Goal: Answer question/provide support: Answer question/provide support

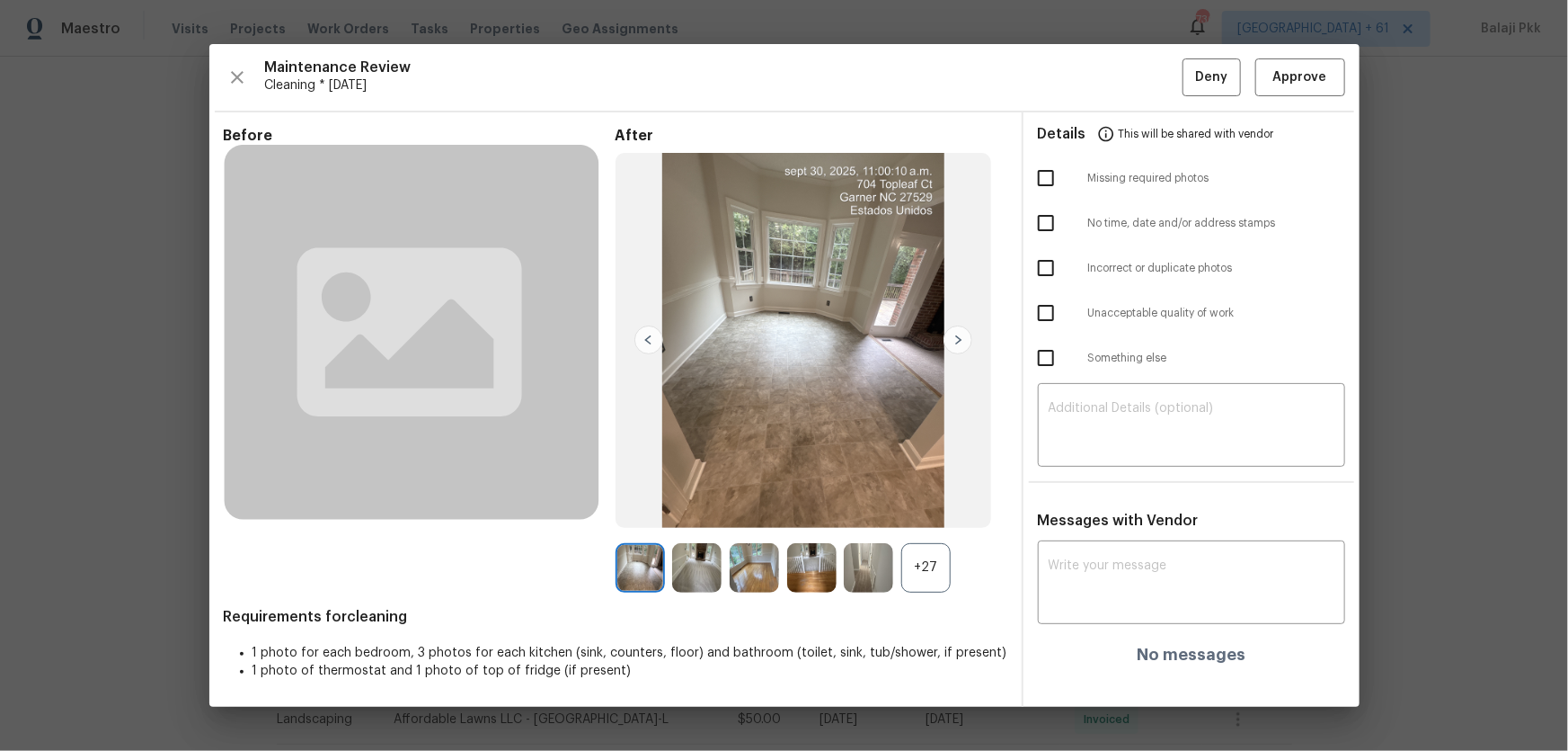
drag, startPoint x: 0, startPoint y: 0, endPoint x: 566, endPoint y: 119, distance: 578.4
click at [920, 557] on div "+27" at bounding box center [926, 568] width 50 height 50
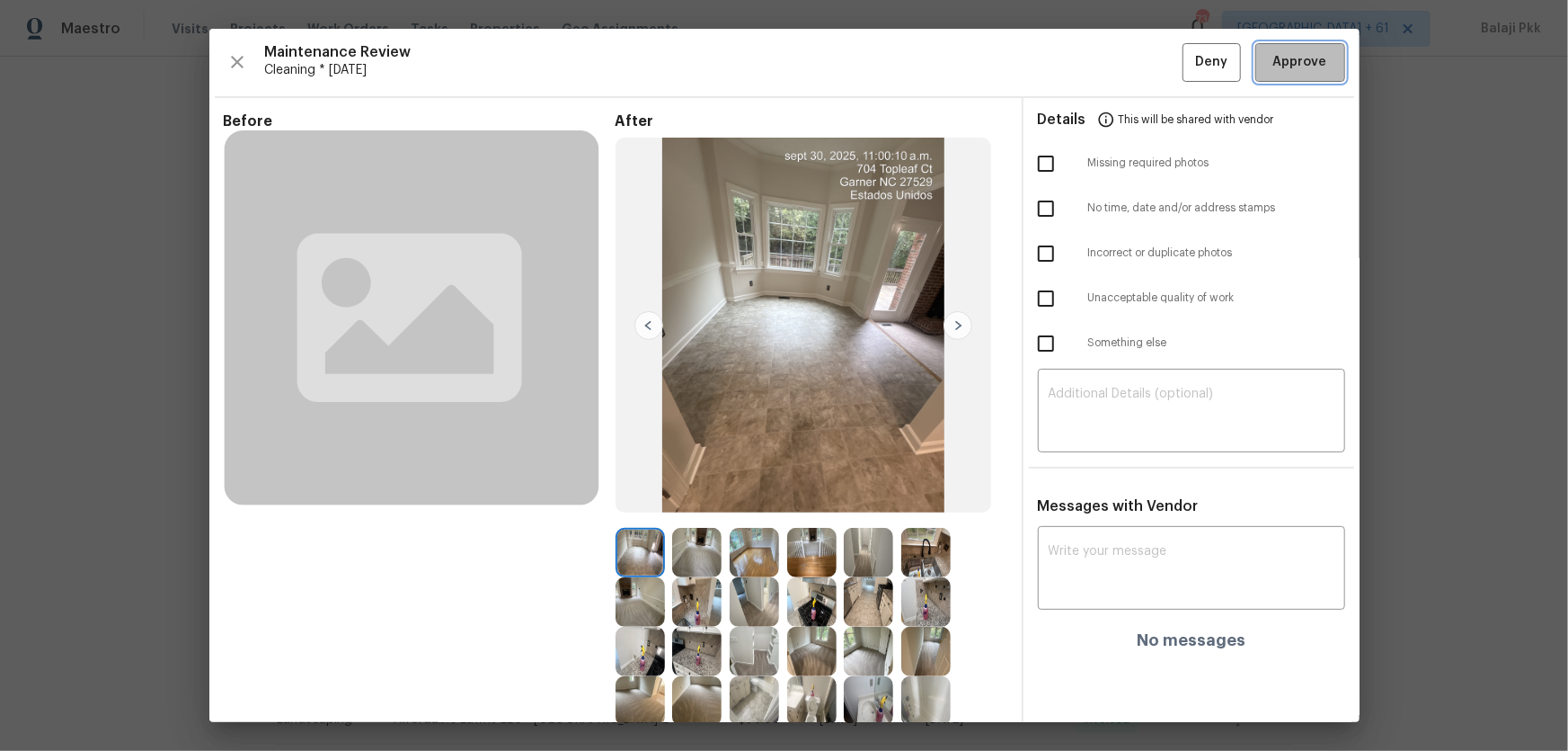
click at [1308, 63] on span "Approve" at bounding box center [1301, 62] width 54 height 23
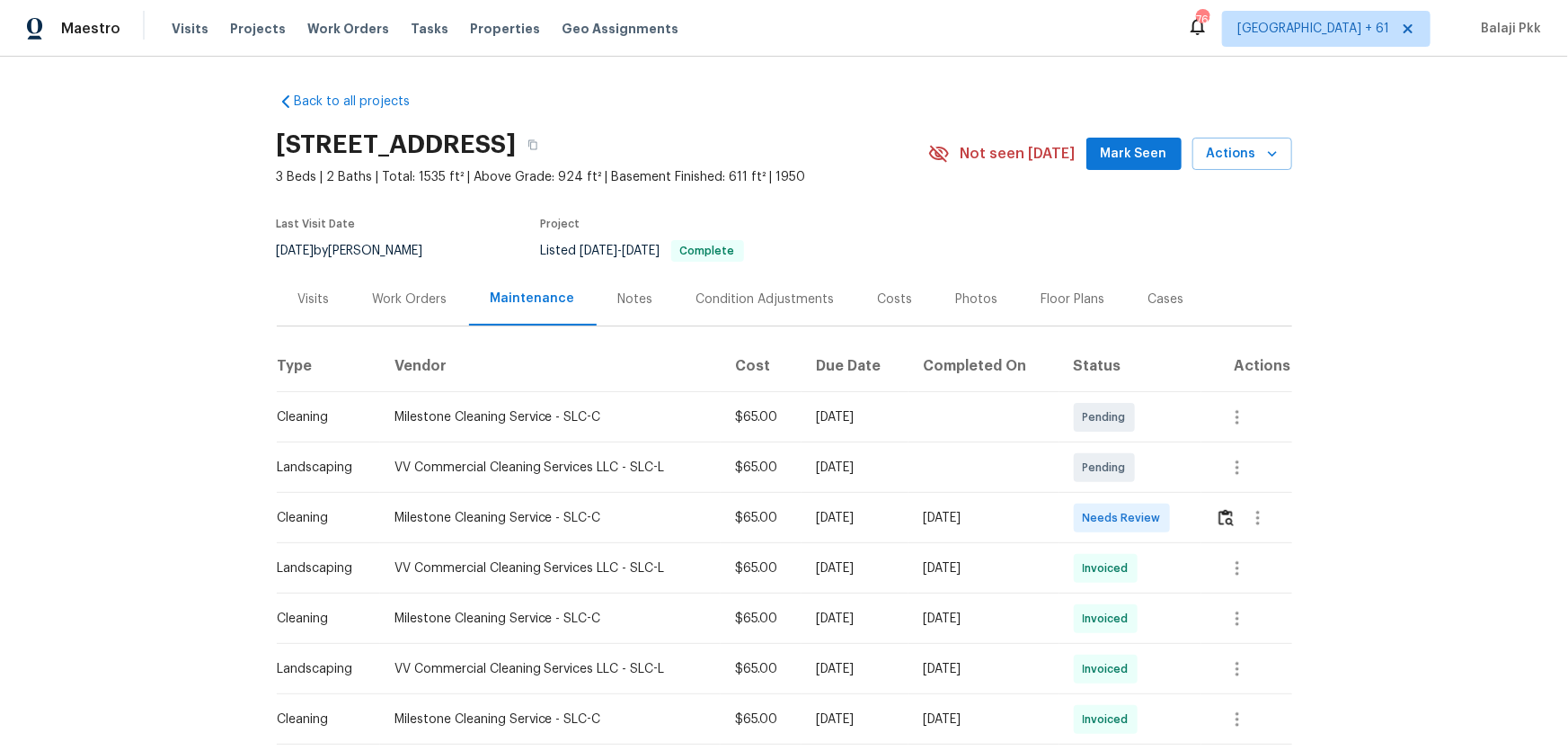
click at [1115, 496] on div at bounding box center [1258, 518] width 43 height 43
click at [1115, 496] on button "button" at bounding box center [1226, 518] width 21 height 43
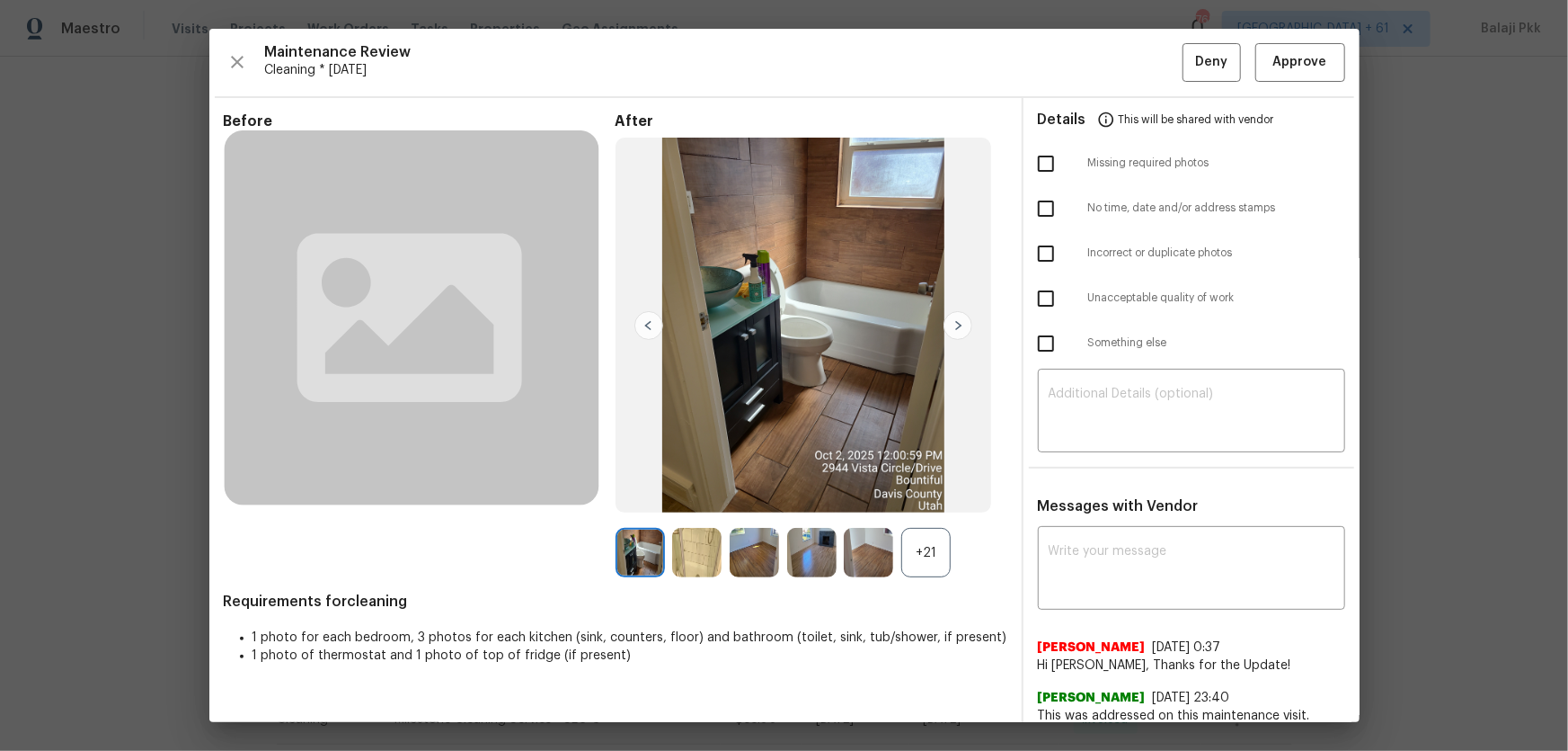
click at [923, 496] on div "+21" at bounding box center [926, 553] width 50 height 50
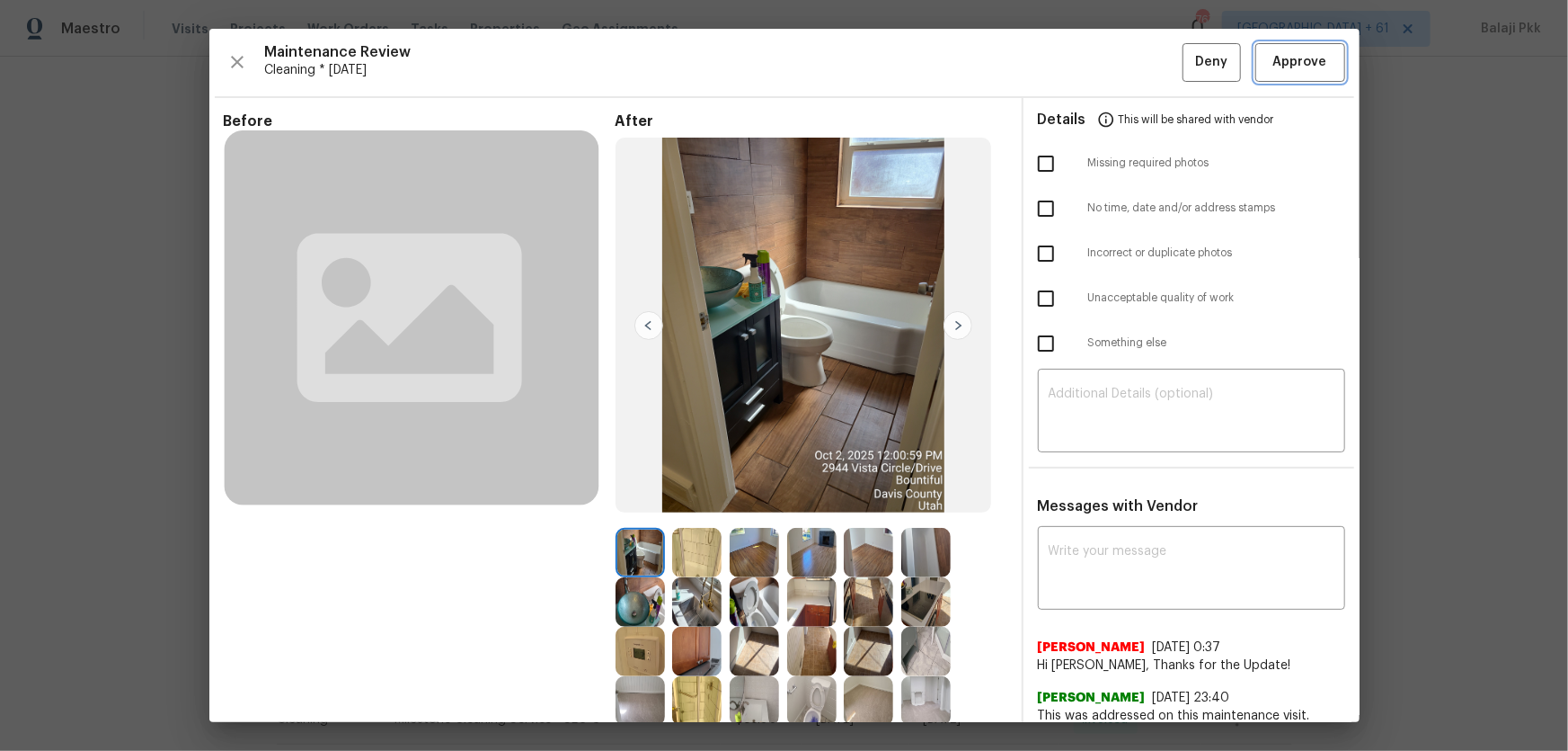
click at [1115, 57] on span "Approve" at bounding box center [1301, 62] width 54 height 23
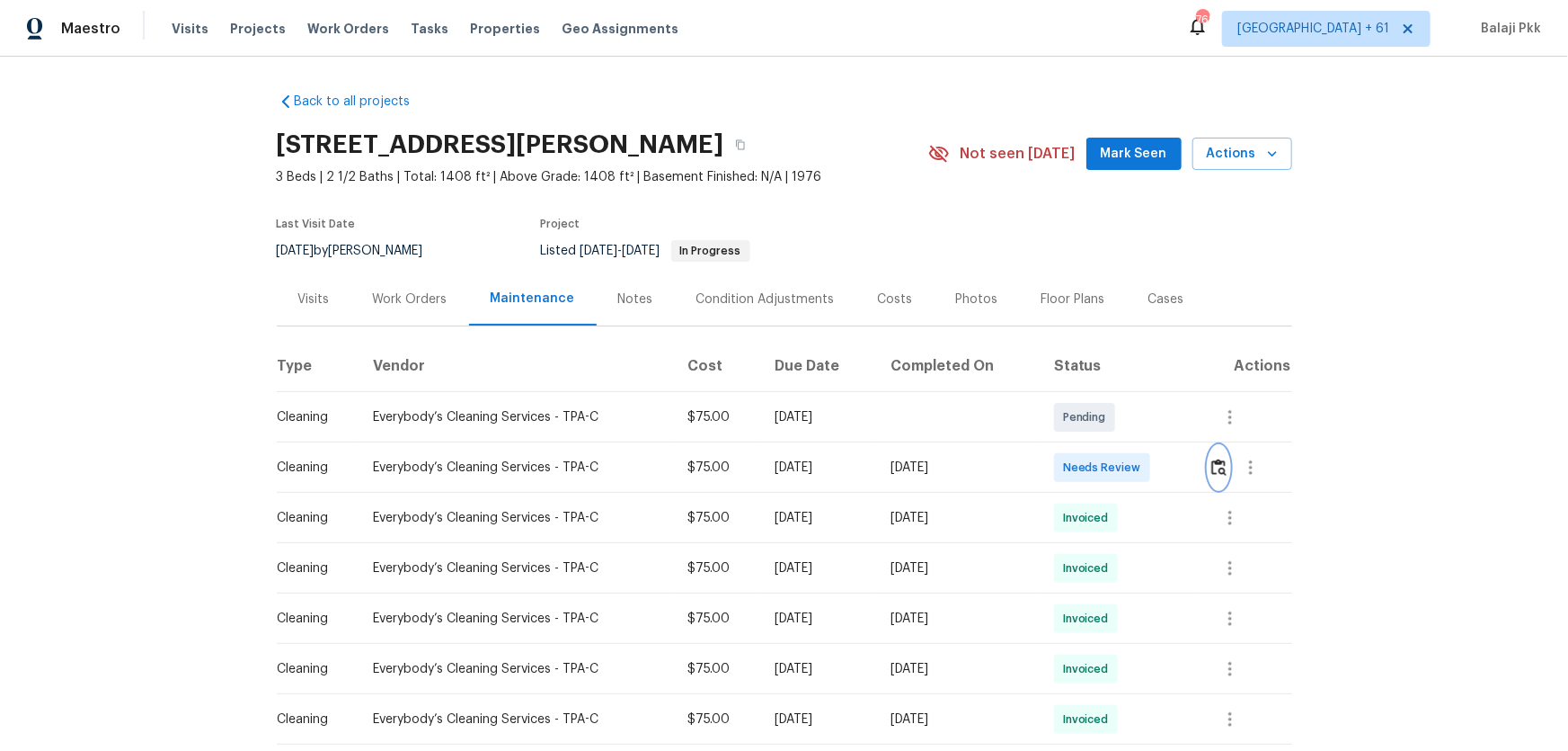
click at [1115, 471] on img "button" at bounding box center [1218, 467] width 15 height 17
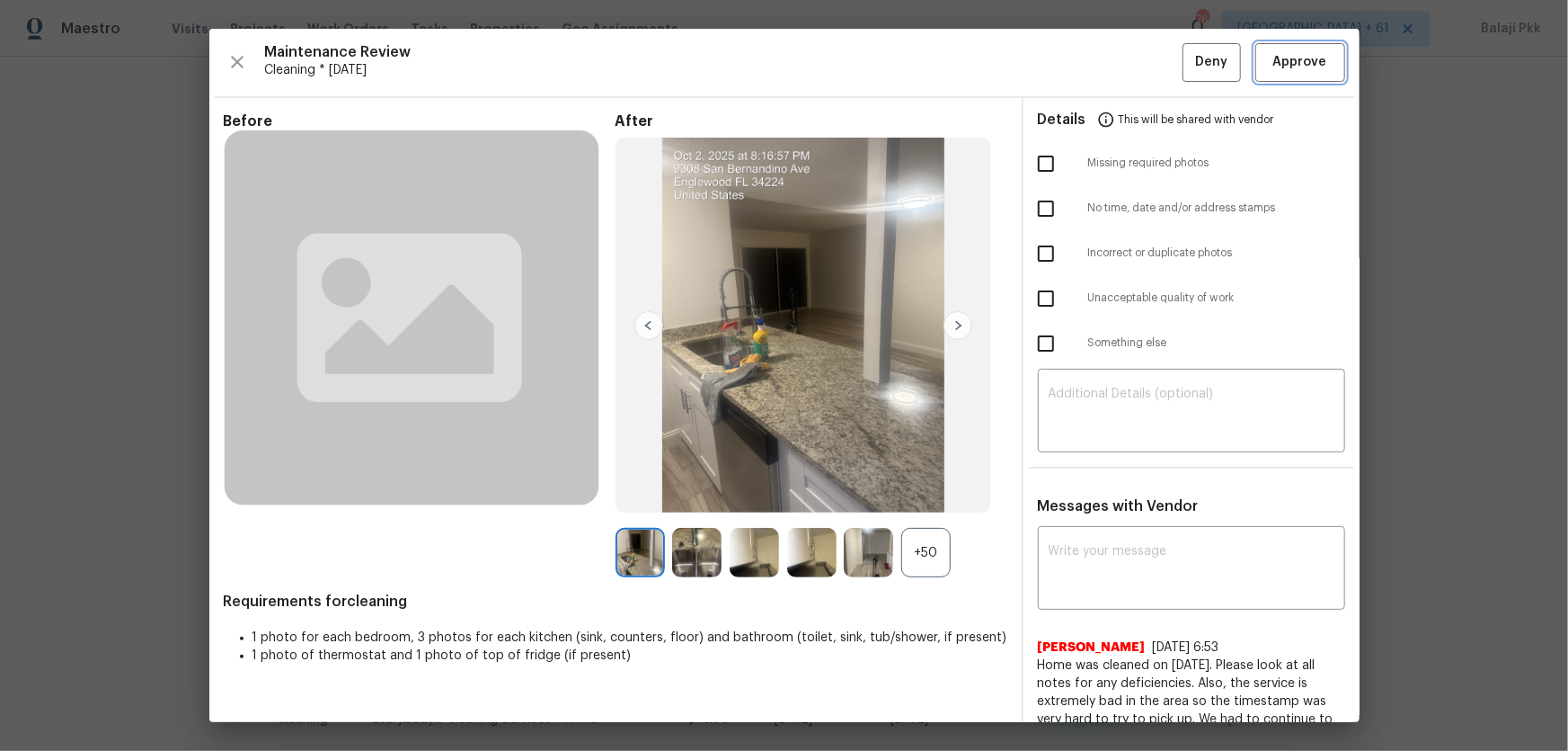
click at [1115, 71] on span "Approve" at bounding box center [1301, 62] width 54 height 23
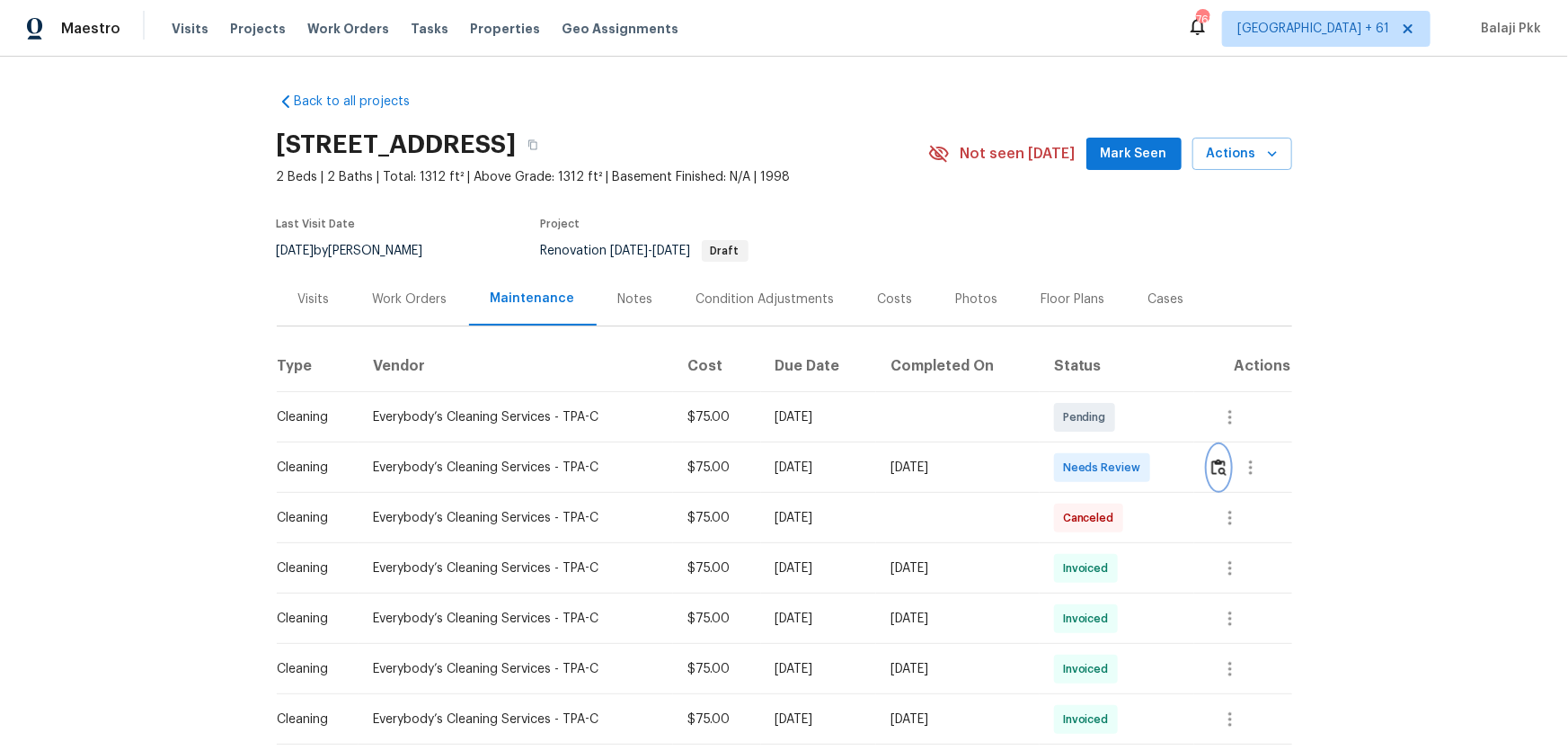
click at [1115, 464] on img "button" at bounding box center [1218, 467] width 15 height 17
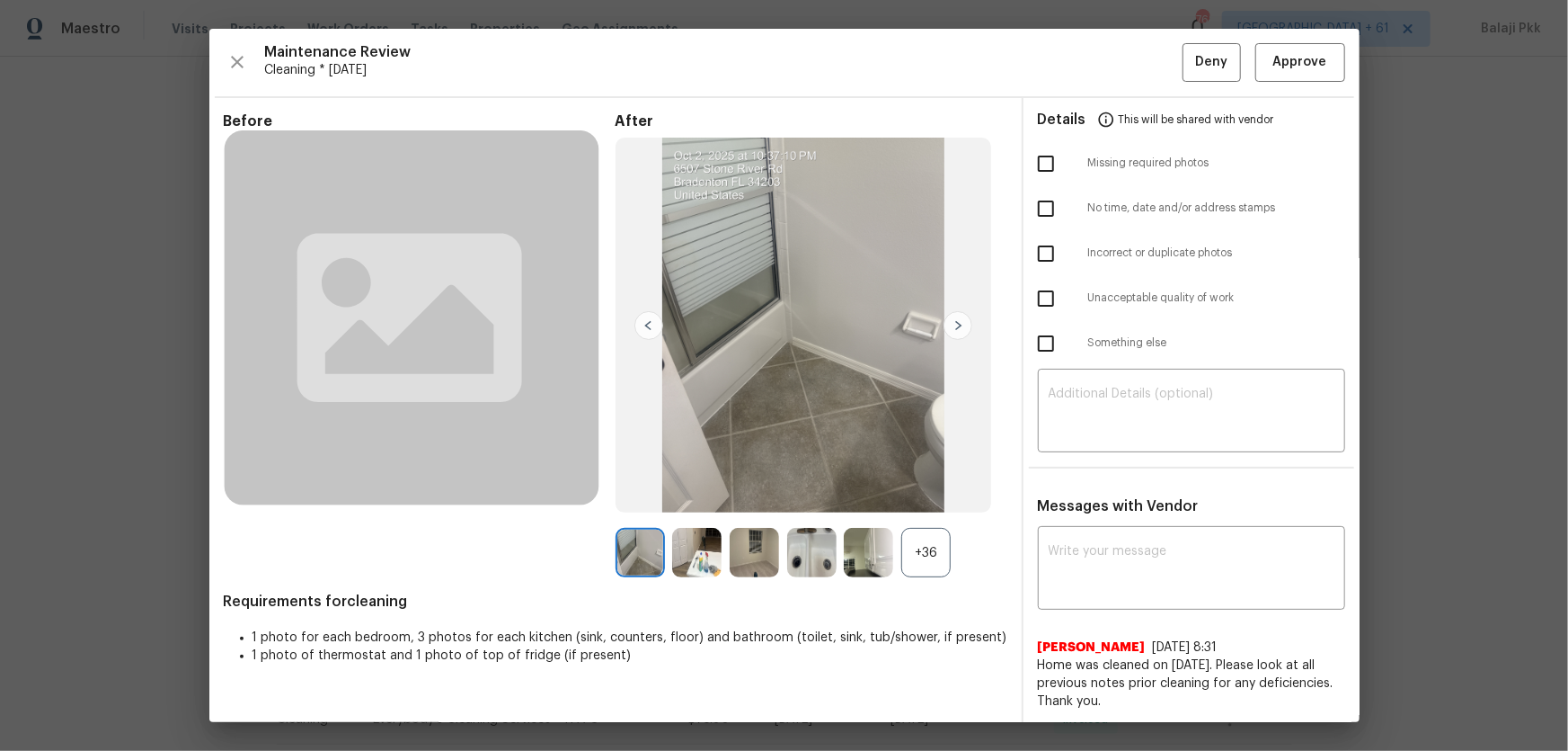
click at [939, 496] on div "+36" at bounding box center [926, 553] width 50 height 50
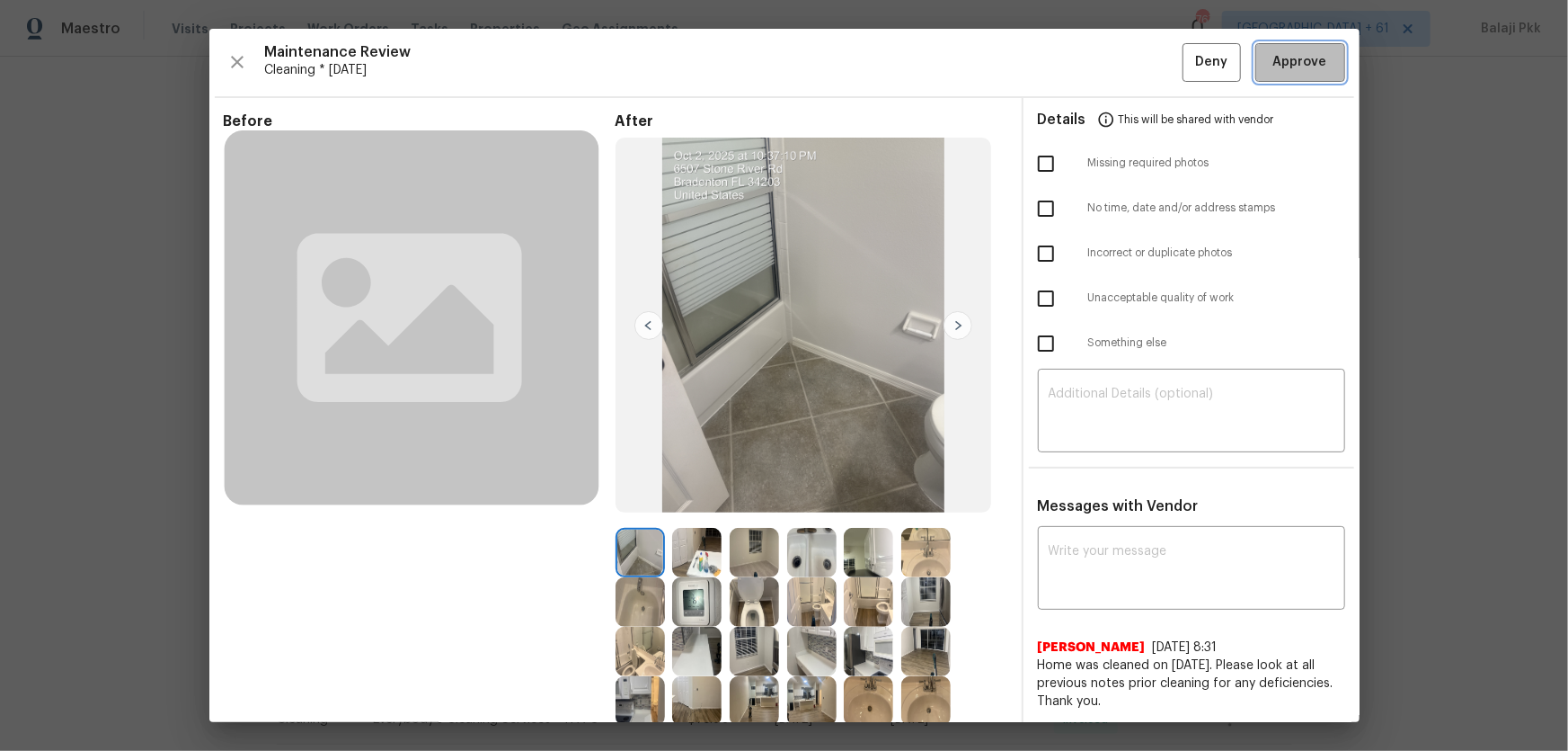
click at [1115, 63] on span "Approve" at bounding box center [1301, 62] width 54 height 23
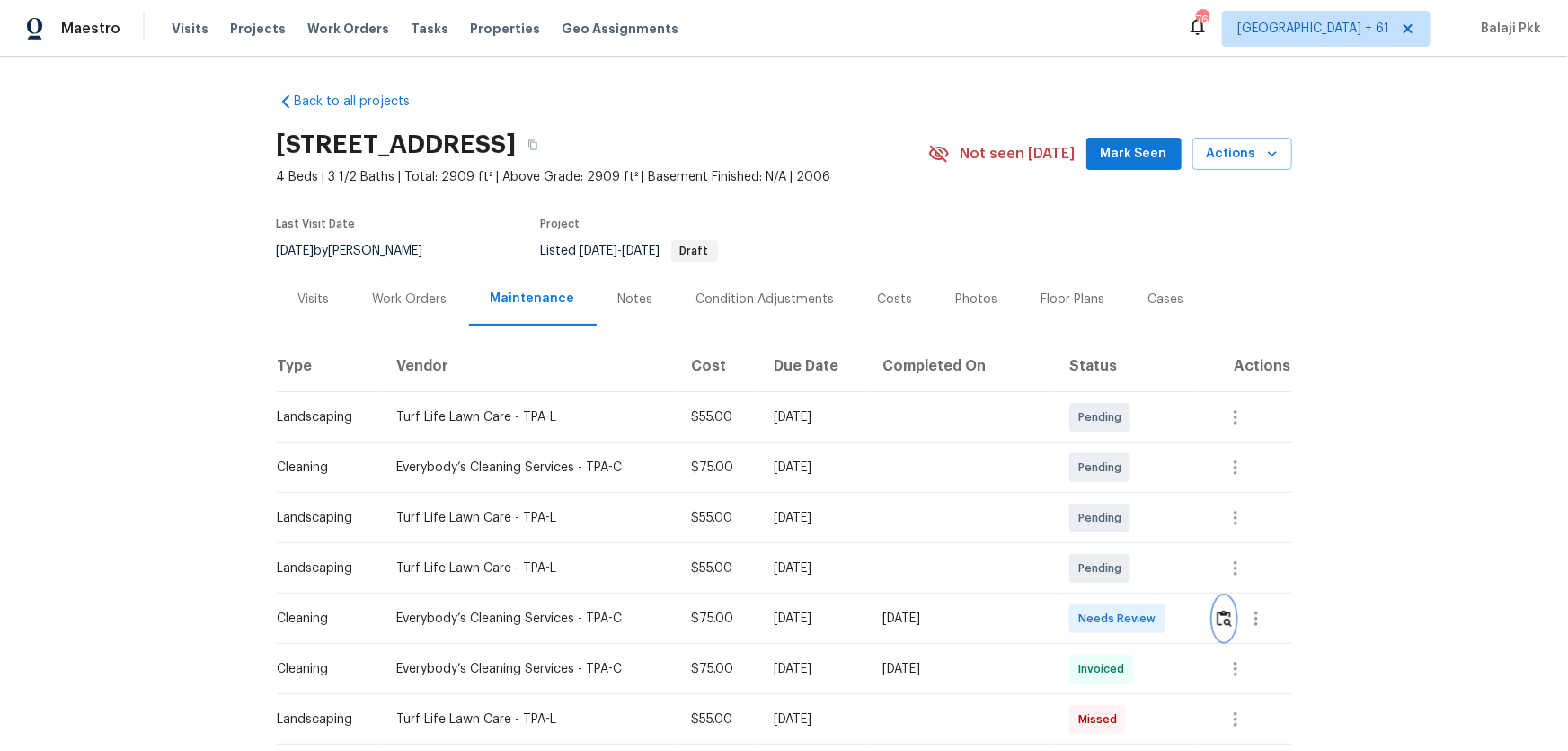
click at [1115, 496] on button "button" at bounding box center [1224, 618] width 21 height 43
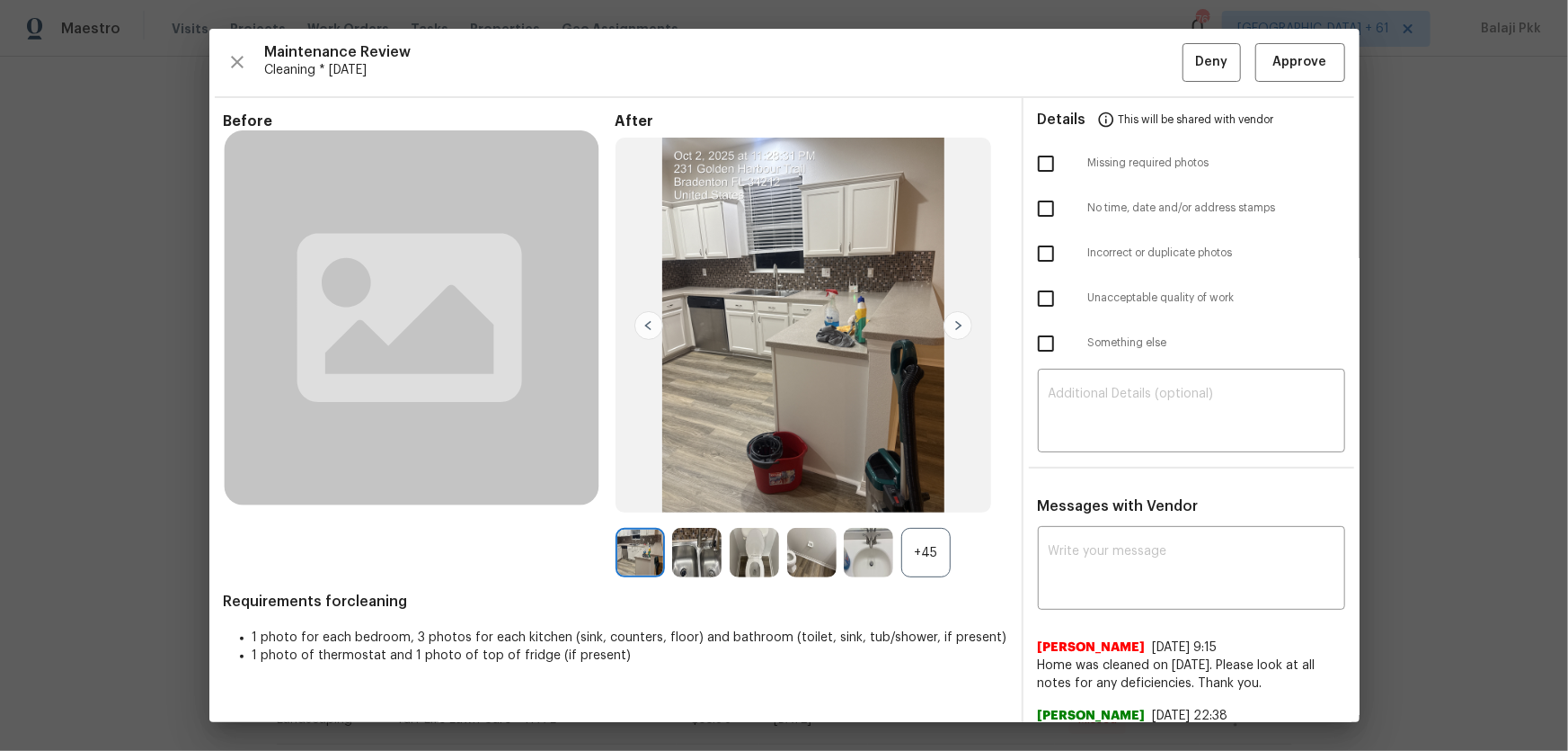
drag, startPoint x: 926, startPoint y: 552, endPoint x: 530, endPoint y: 45, distance: 643.3
click at [926, 496] on div "+45" at bounding box center [926, 553] width 50 height 50
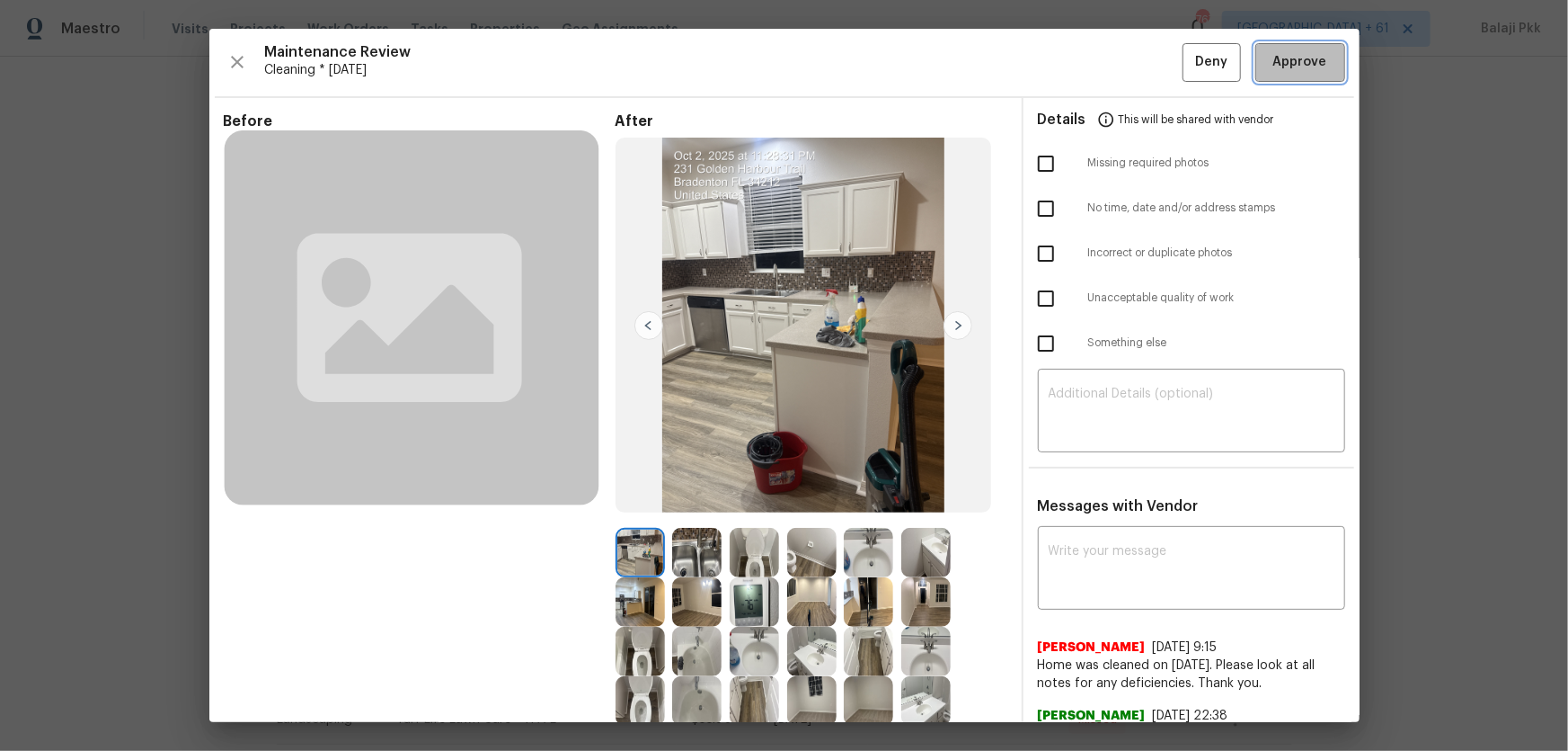
click at [1115, 66] on span "Approve" at bounding box center [1301, 62] width 54 height 23
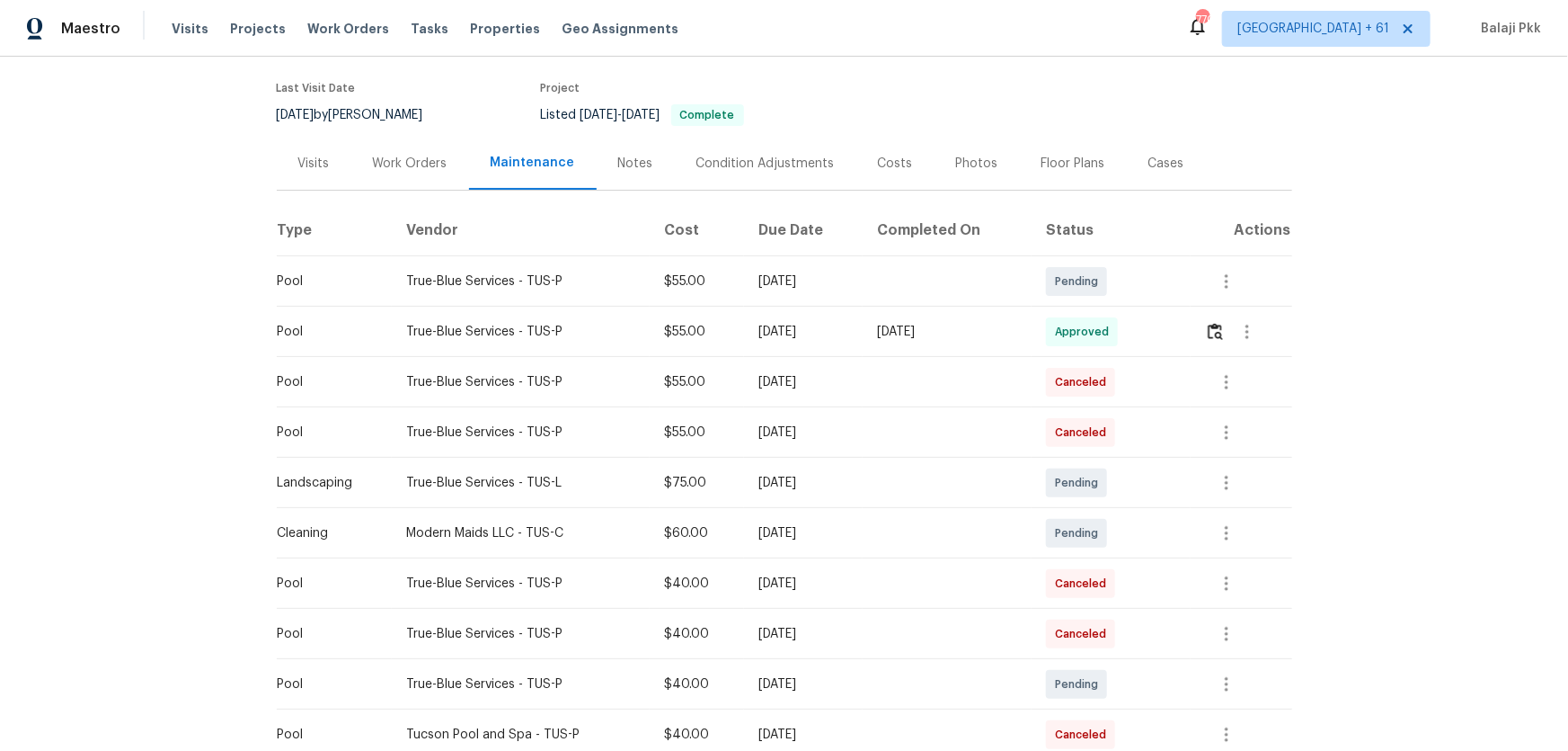
scroll to position [490, 0]
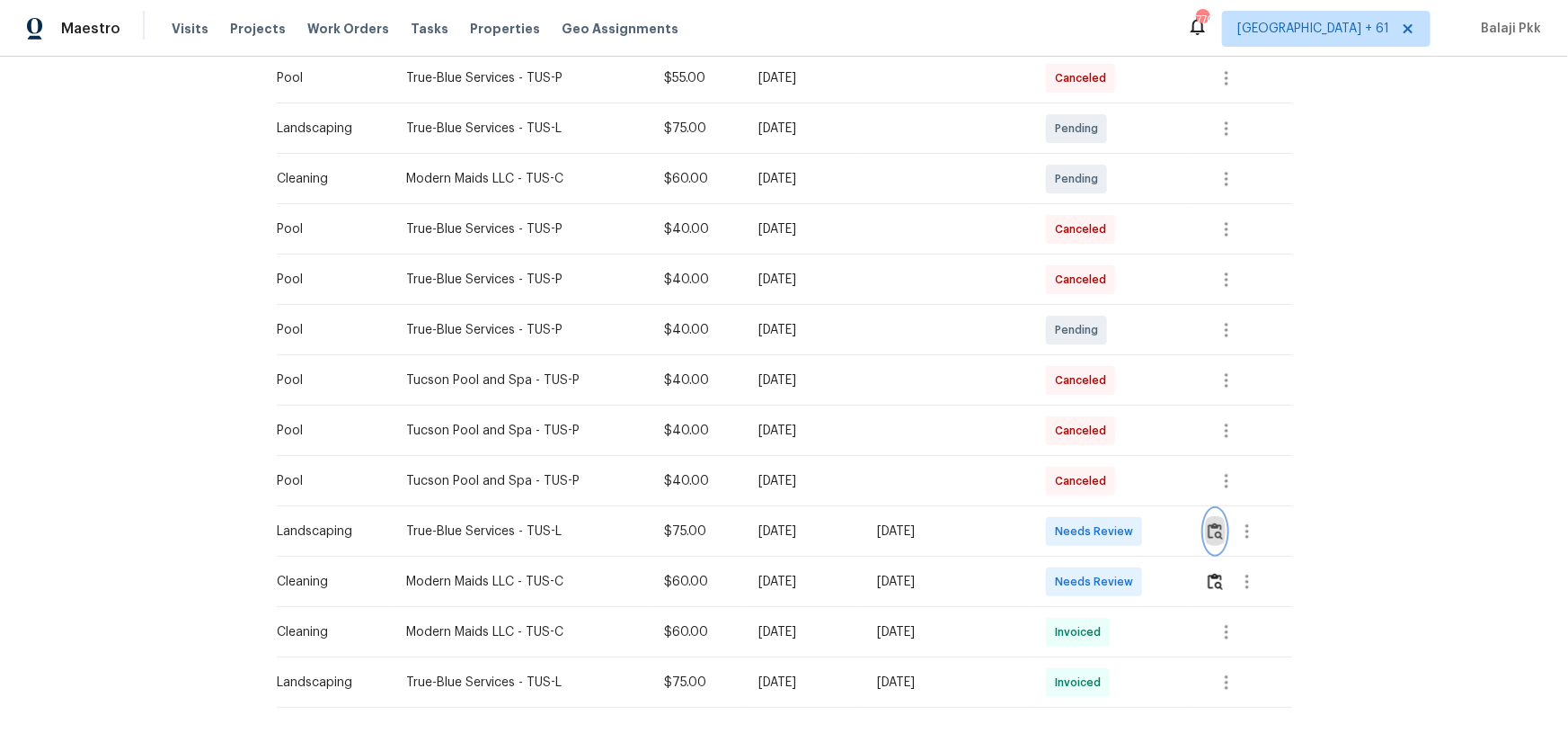
click at [1115, 496] on img "button" at bounding box center [1215, 531] width 15 height 17
click at [1115, 496] on button "button" at bounding box center [1247, 581] width 43 height 43
click at [1115, 496] on div at bounding box center [784, 375] width 1568 height 751
click at [1115, 496] on img "button" at bounding box center [1215, 580] width 15 height 17
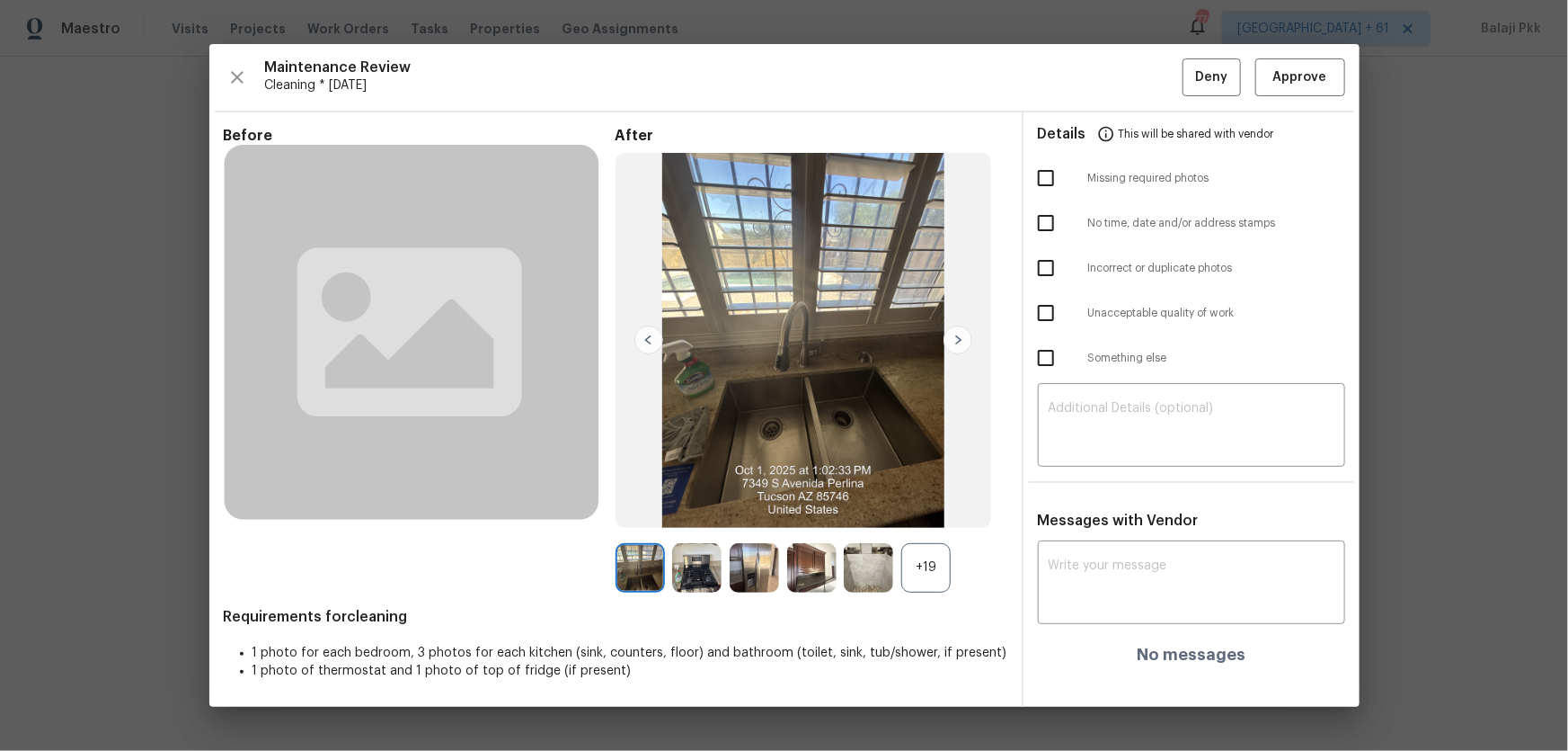
click at [910, 496] on div "+19" at bounding box center [926, 568] width 50 height 50
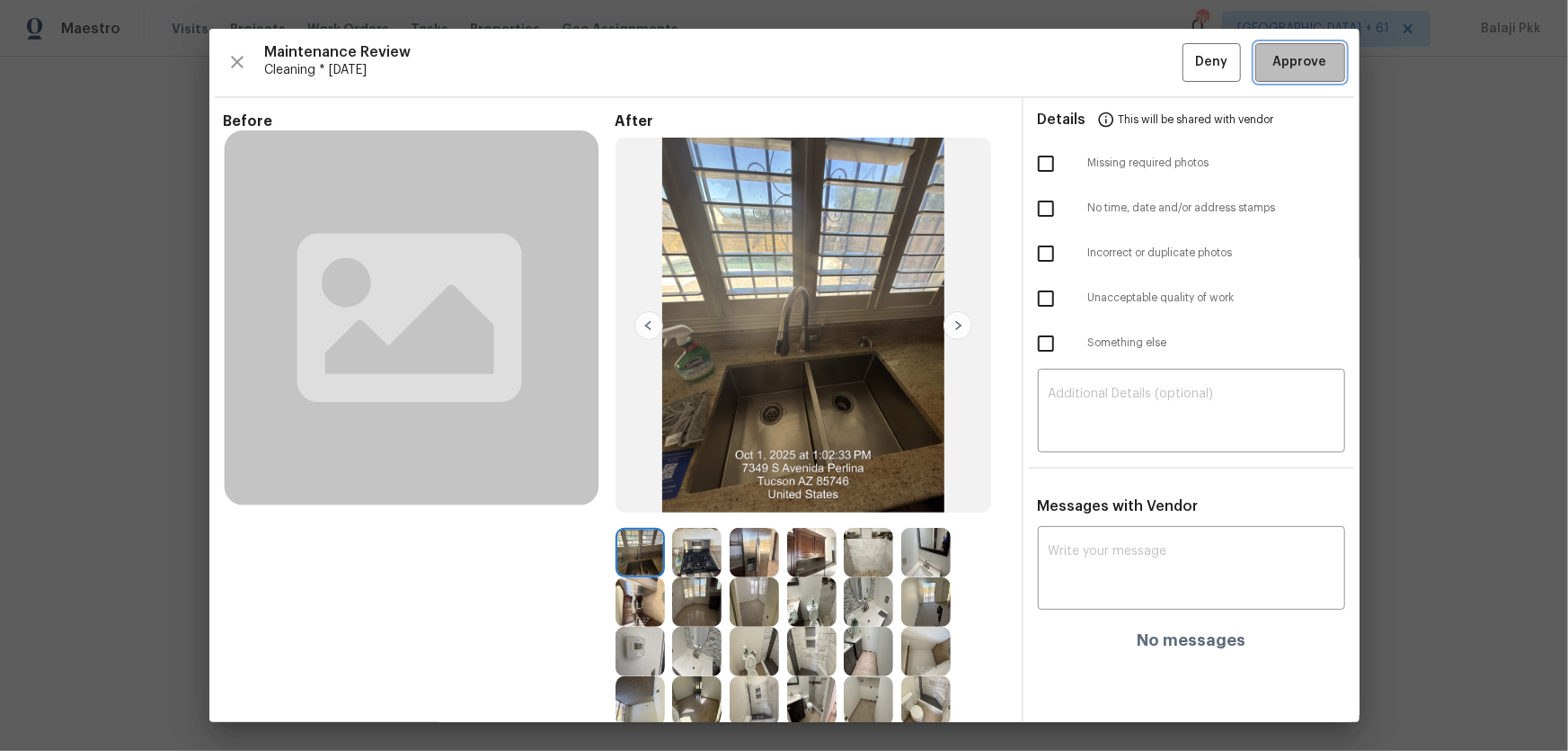
click at [1115, 54] on span "Approve" at bounding box center [1301, 62] width 54 height 23
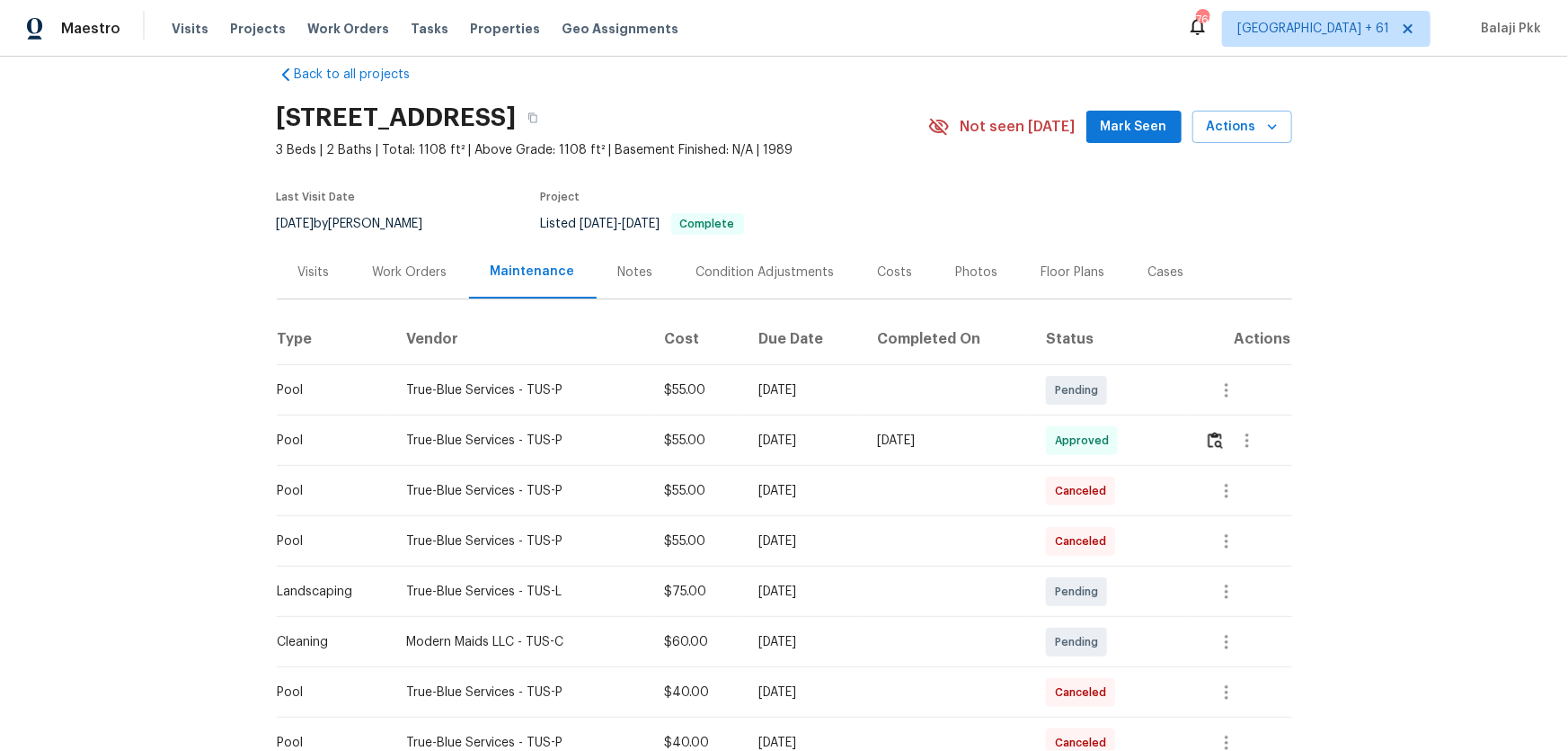
scroll to position [0, 0]
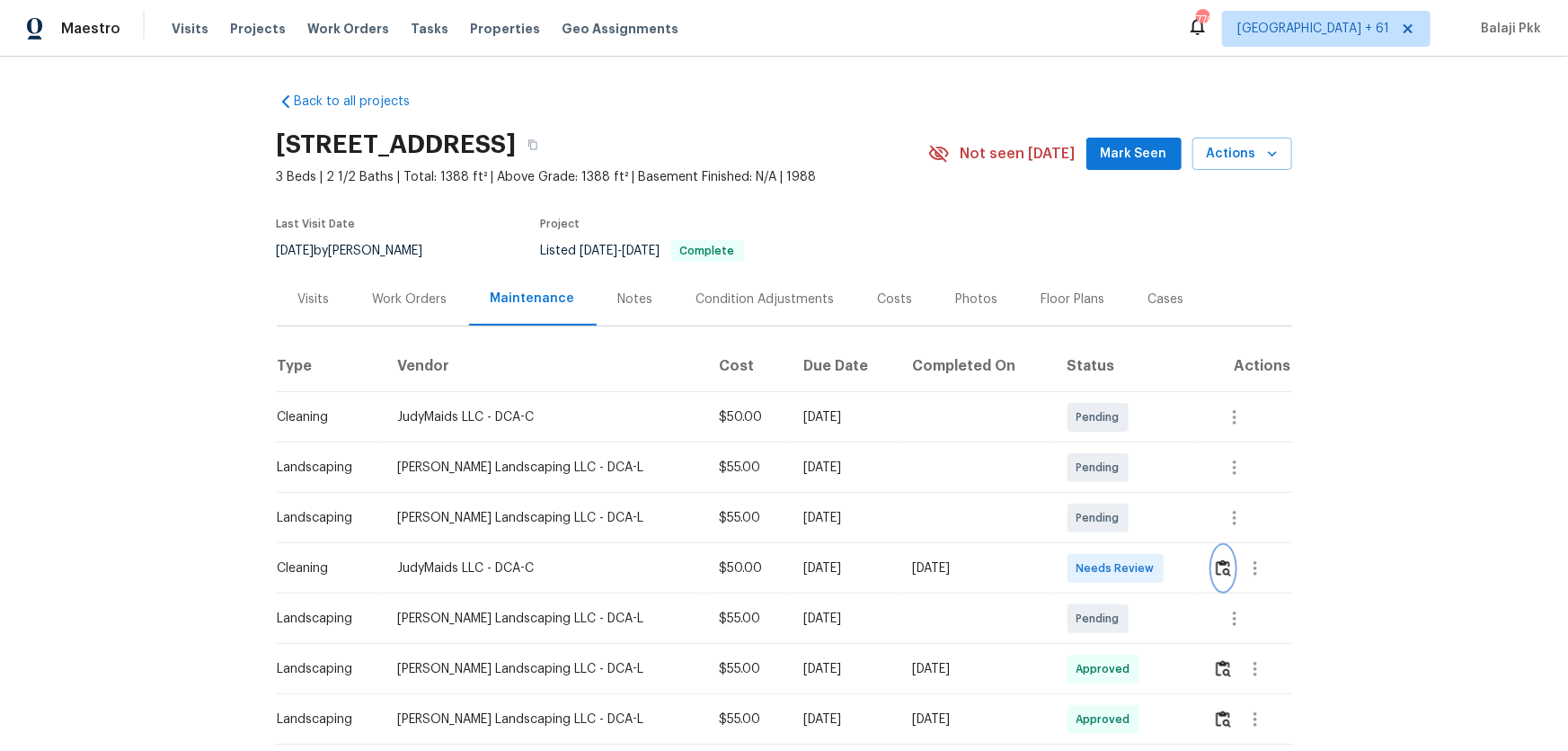
click at [1115, 496] on button "button" at bounding box center [1223, 567] width 21 height 43
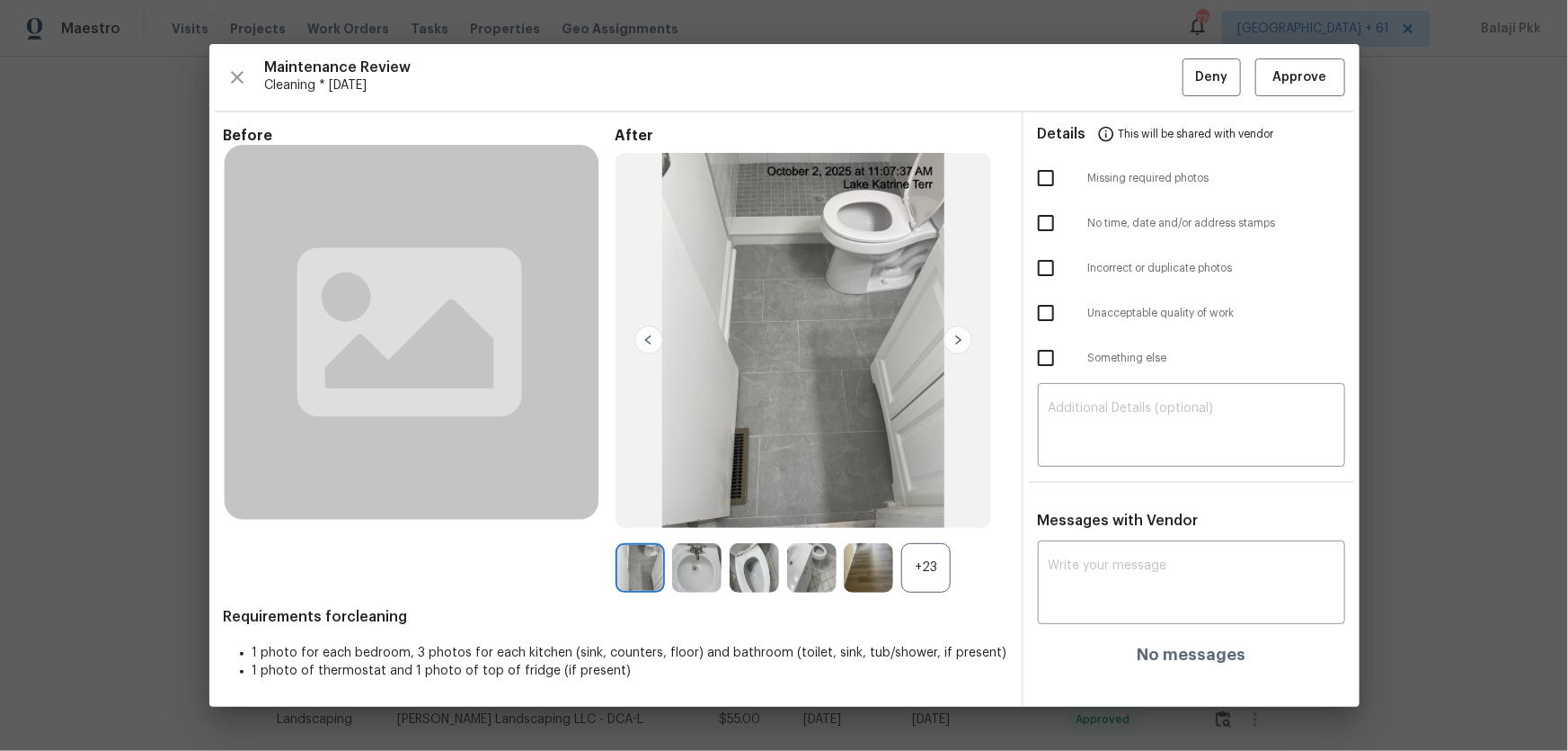
click at [935, 496] on div "+23" at bounding box center [926, 568] width 50 height 50
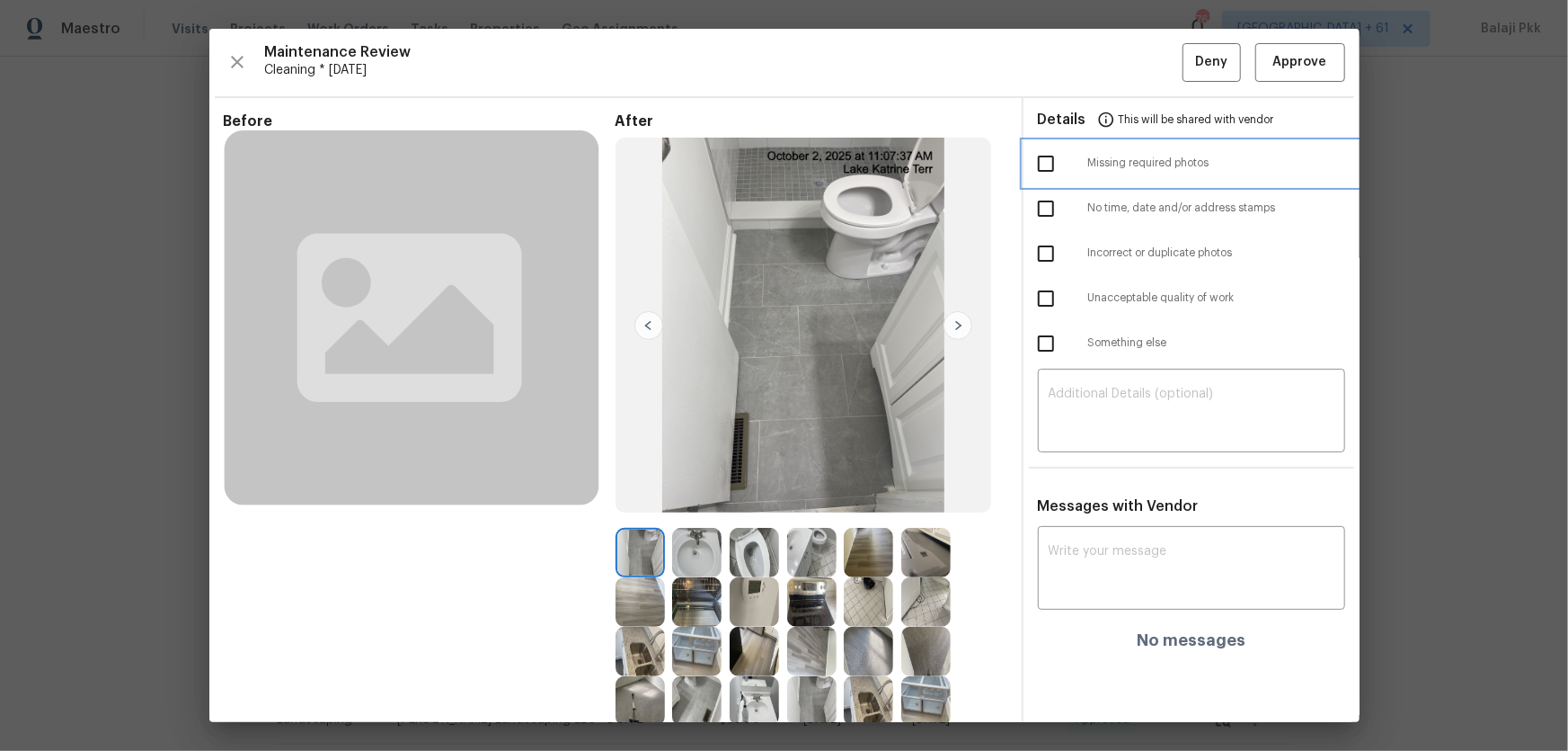
click at [1112, 147] on div "Missing required photos" at bounding box center [1191, 164] width 336 height 45
click at [1102, 164] on span "Missing required photos" at bounding box center [1217, 163] width 257 height 15
checkbox input "true"
click at [1115, 388] on textarea at bounding box center [1191, 413] width 286 height 50
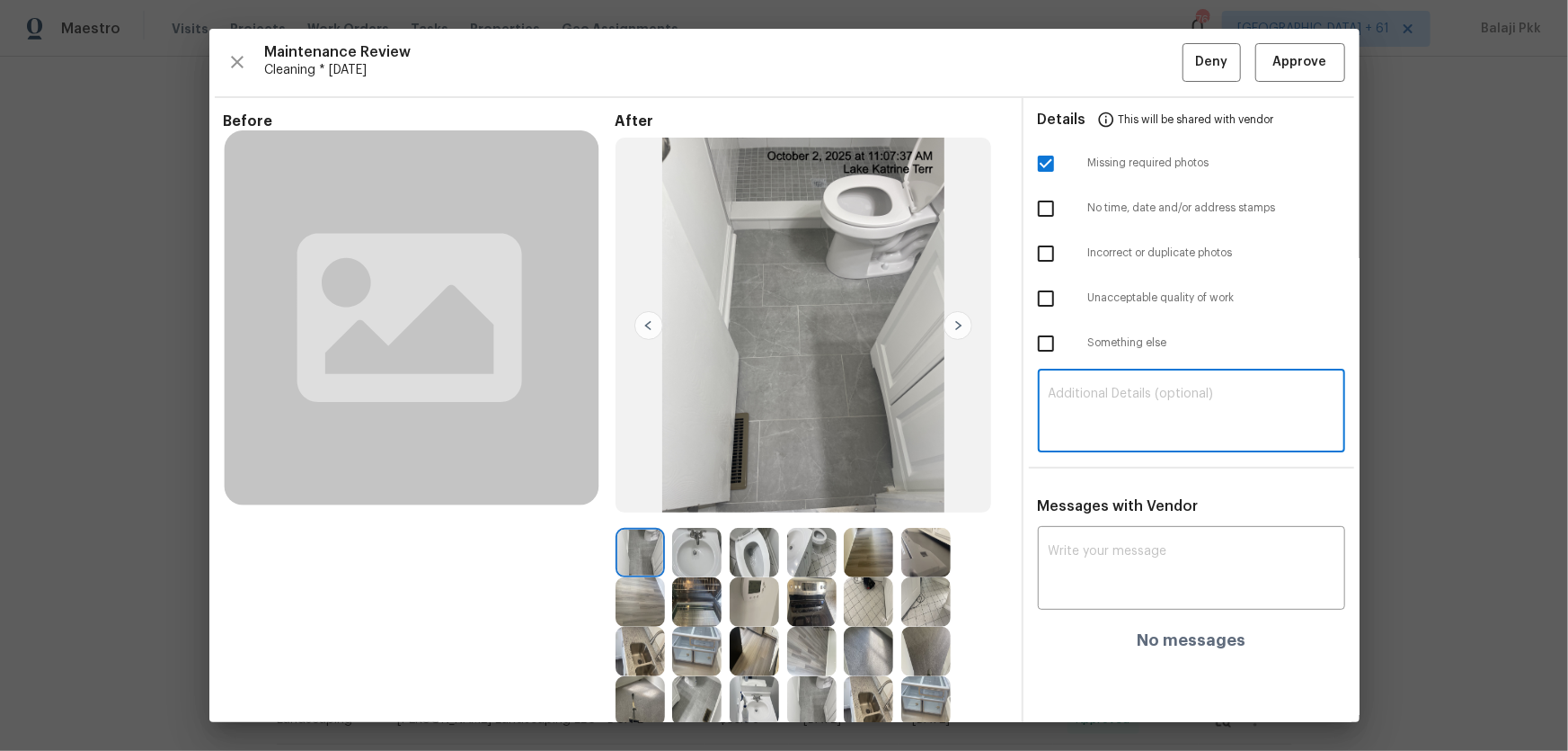
paste textarea "Maintenance Audit Team: Hello! Unfortunately, this Cleaning visit completed on …"
type textarea "Maintenance Audit Team: Hello! Unfortunately, this Cleaning visit completed on …"
click at [1115, 496] on div "x ​" at bounding box center [1191, 569] width 307 height 79
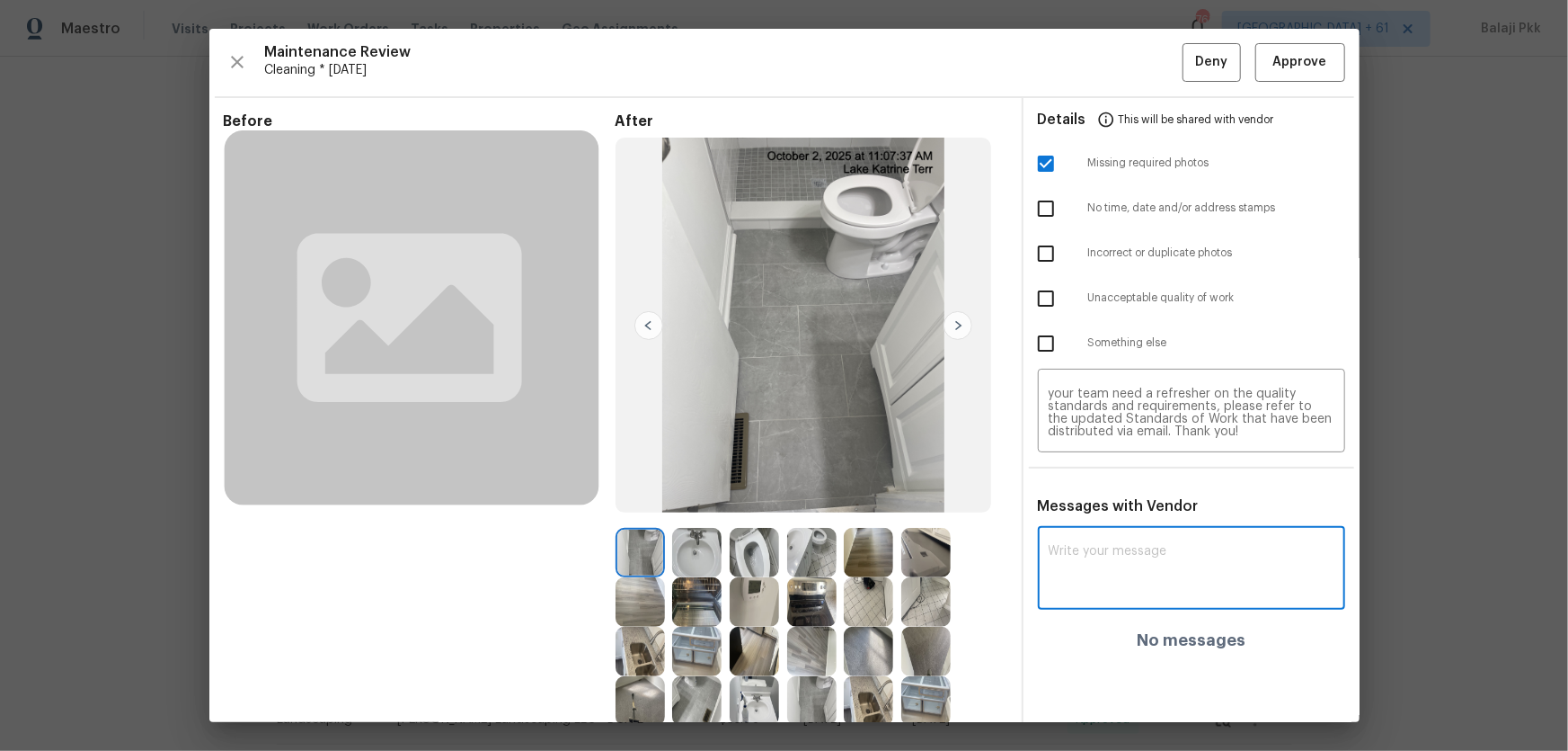
paste textarea "Maintenance Audit Team: Hello! Unfortunately, this Cleaning visit completed on …"
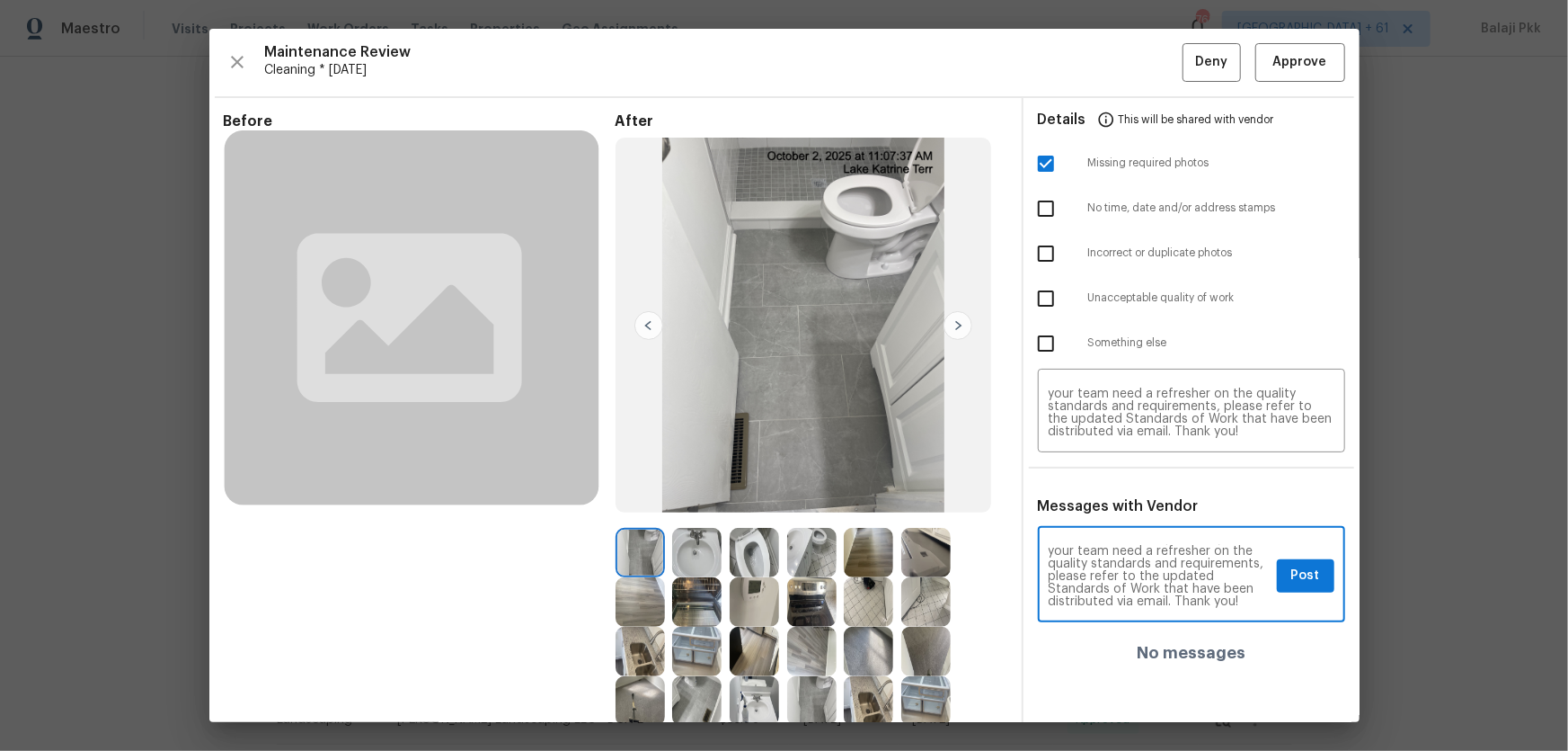
type textarea "Maintenance Audit Team: Hello! Unfortunately, this Cleaning visit completed on …"
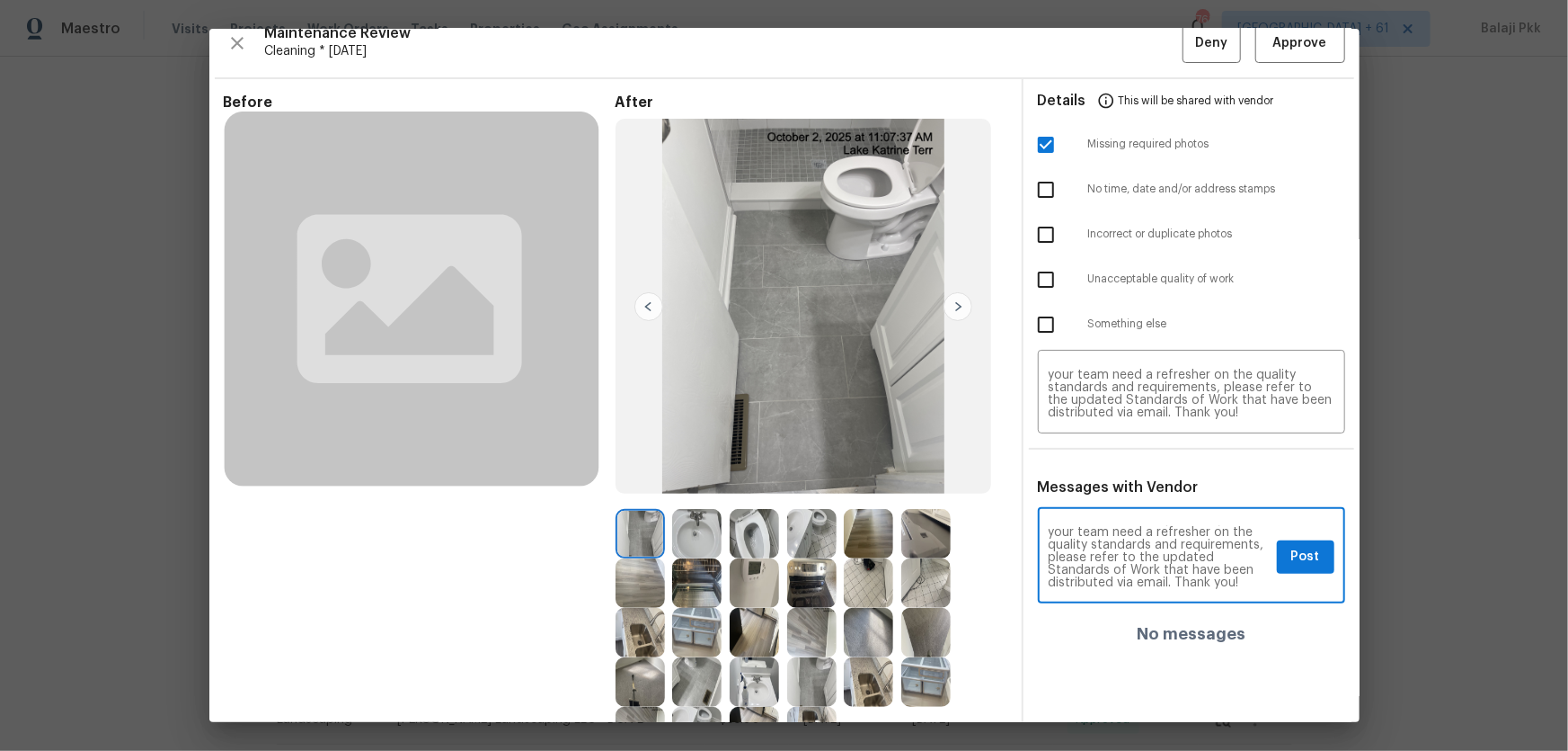
scroll to position [0, 0]
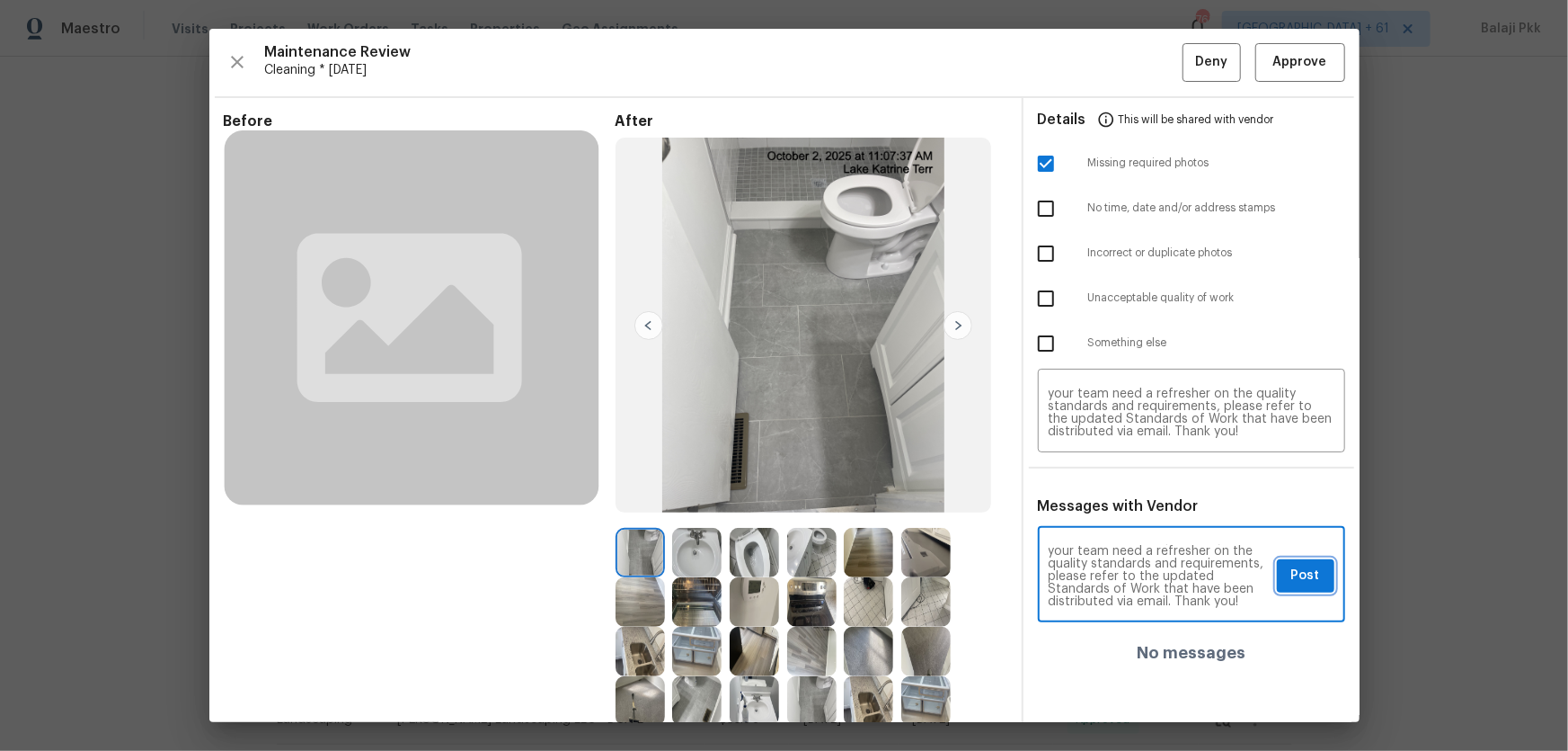
drag, startPoint x: 1302, startPoint y: 575, endPoint x: 1269, endPoint y: 455, distance: 124.5
click at [1115, 496] on span "Post" at bounding box center [1306, 575] width 29 height 23
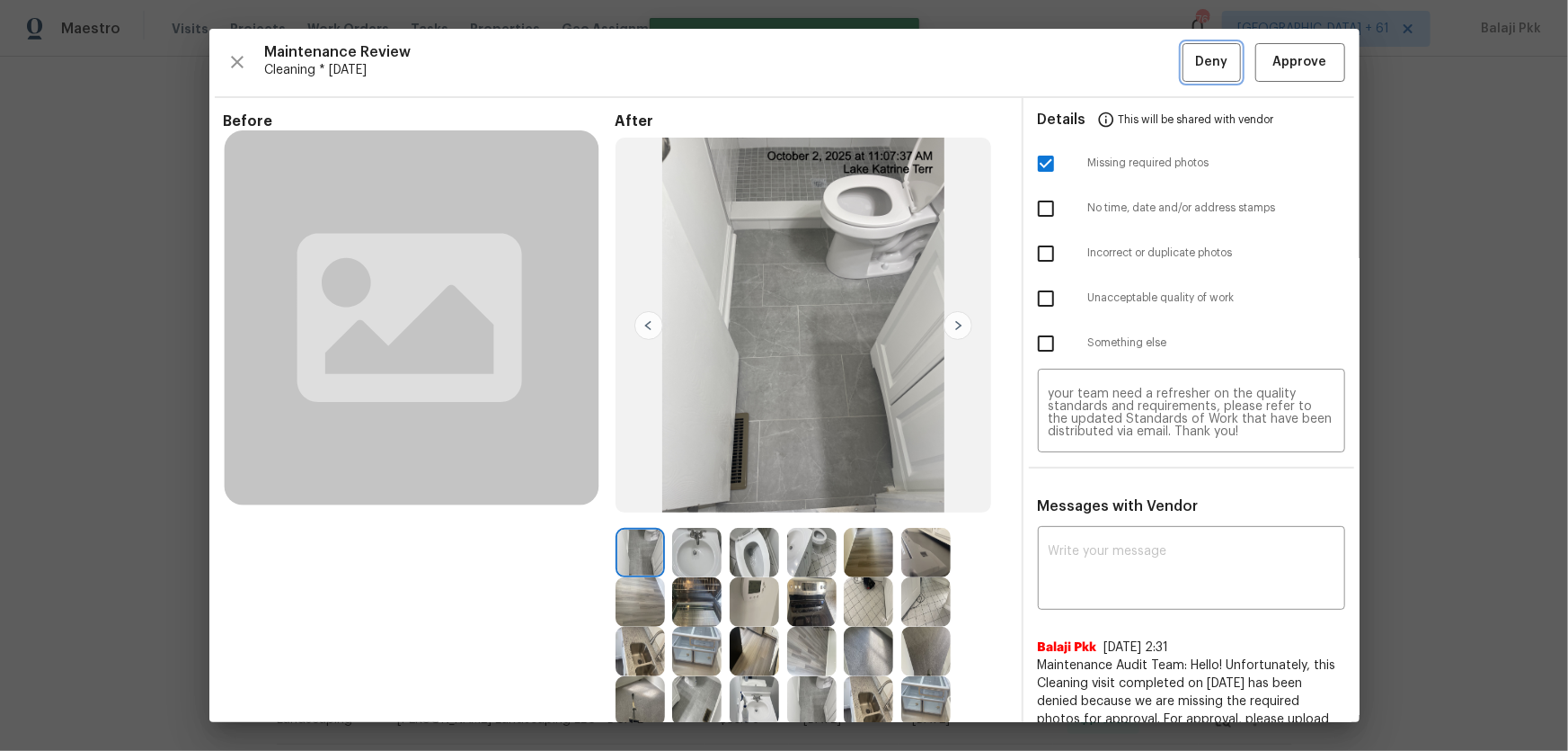
click at [1115, 71] on span "Deny" at bounding box center [1211, 62] width 32 height 23
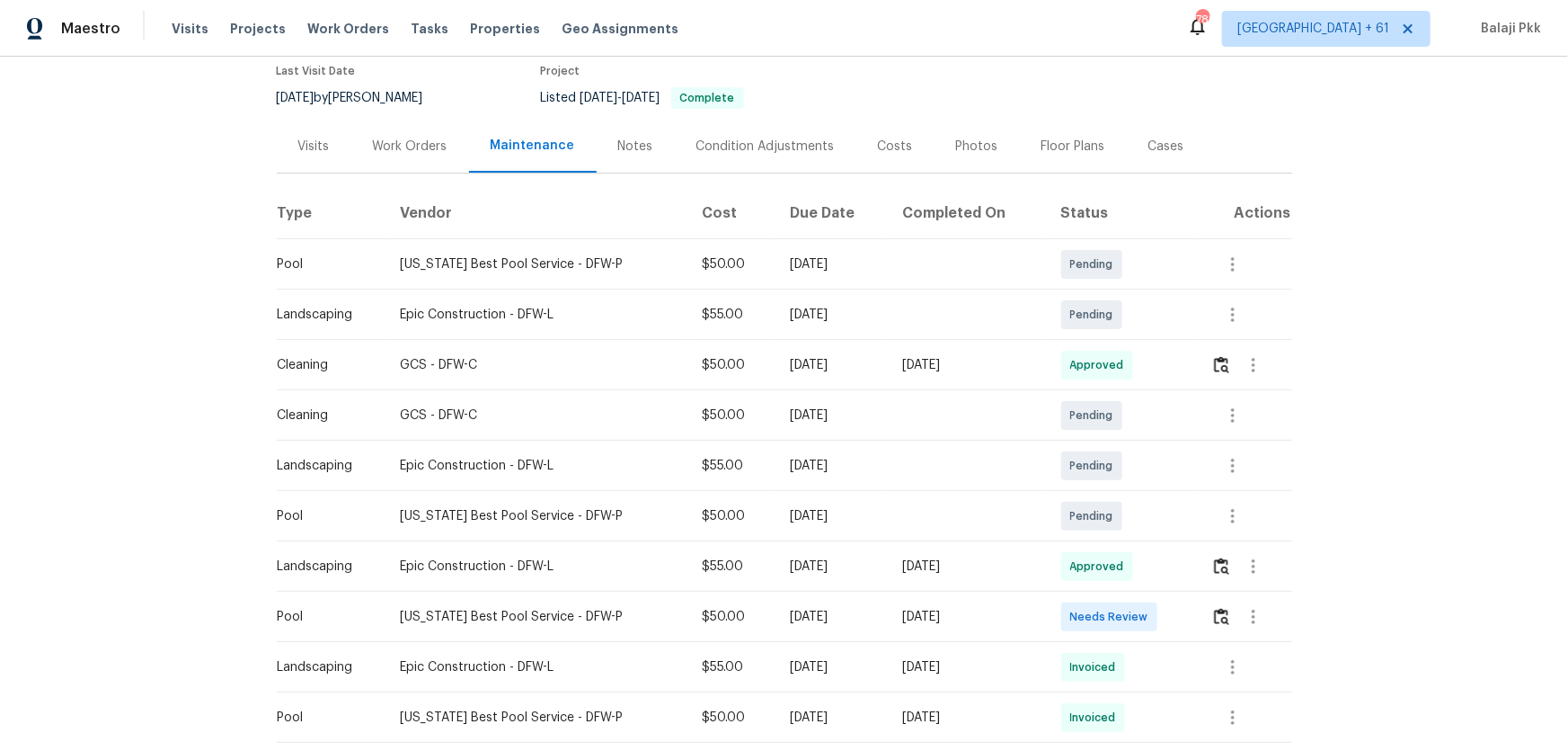
scroll to position [163, 0]
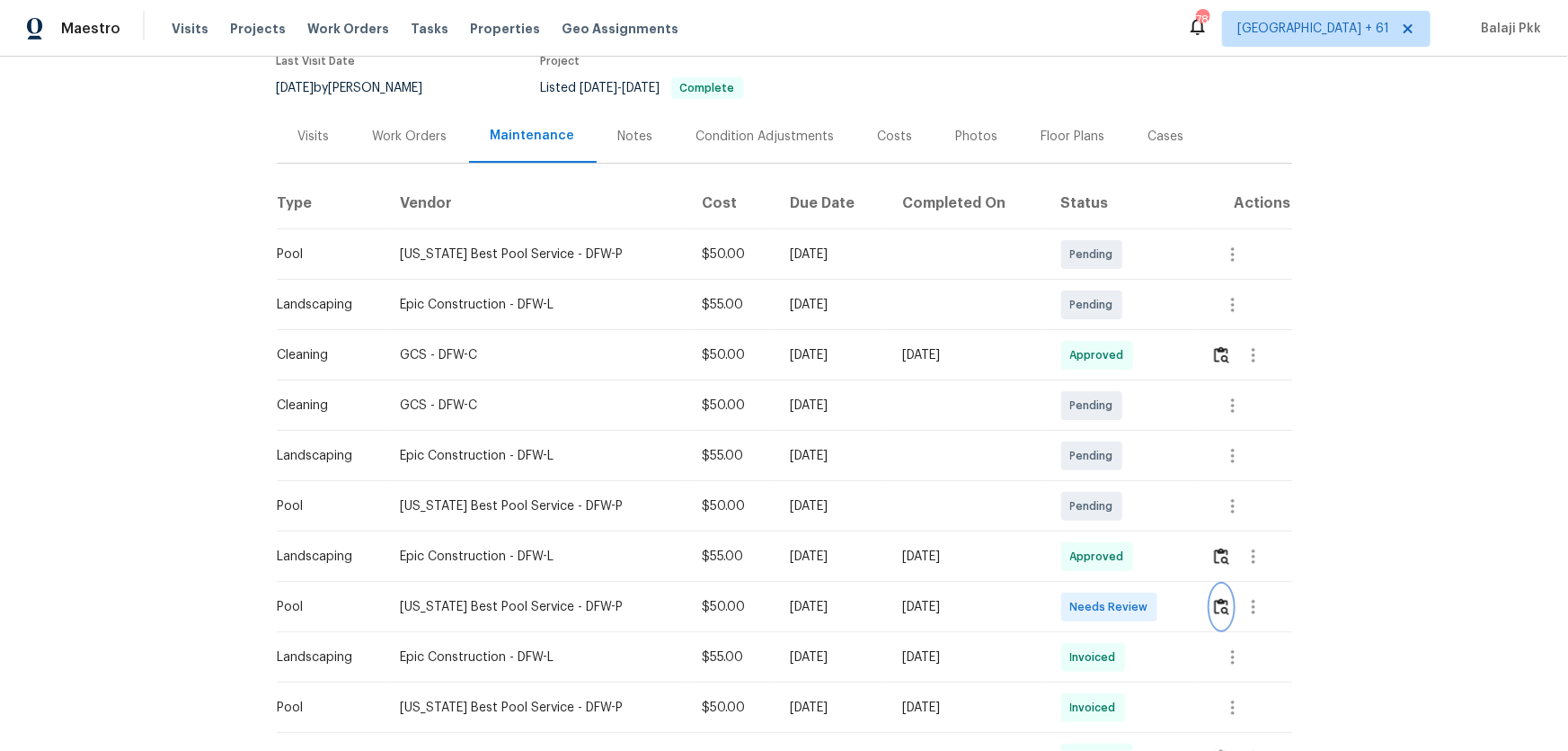
click at [1115, 496] on img "button" at bounding box center [1221, 606] width 15 height 17
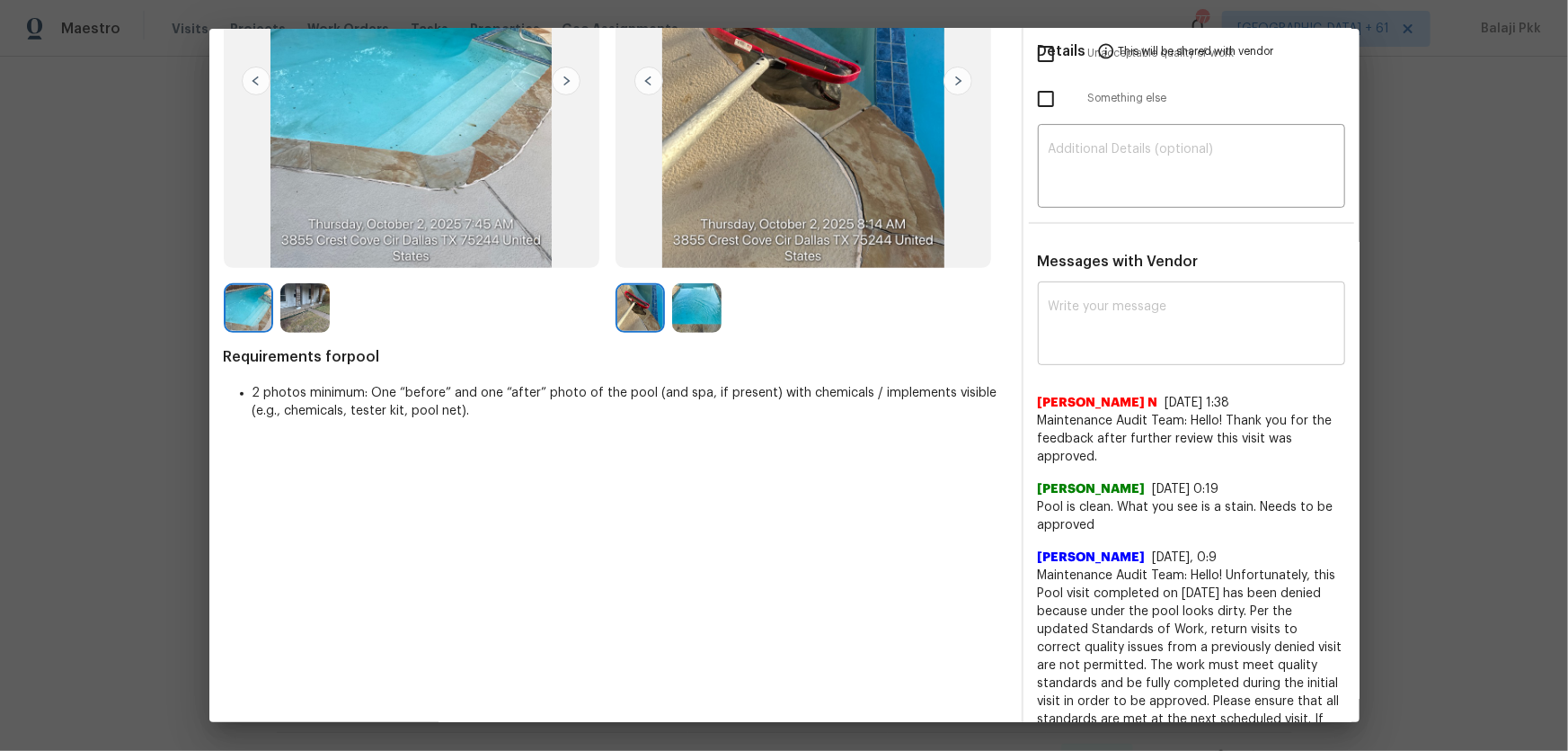
scroll to position [0, 0]
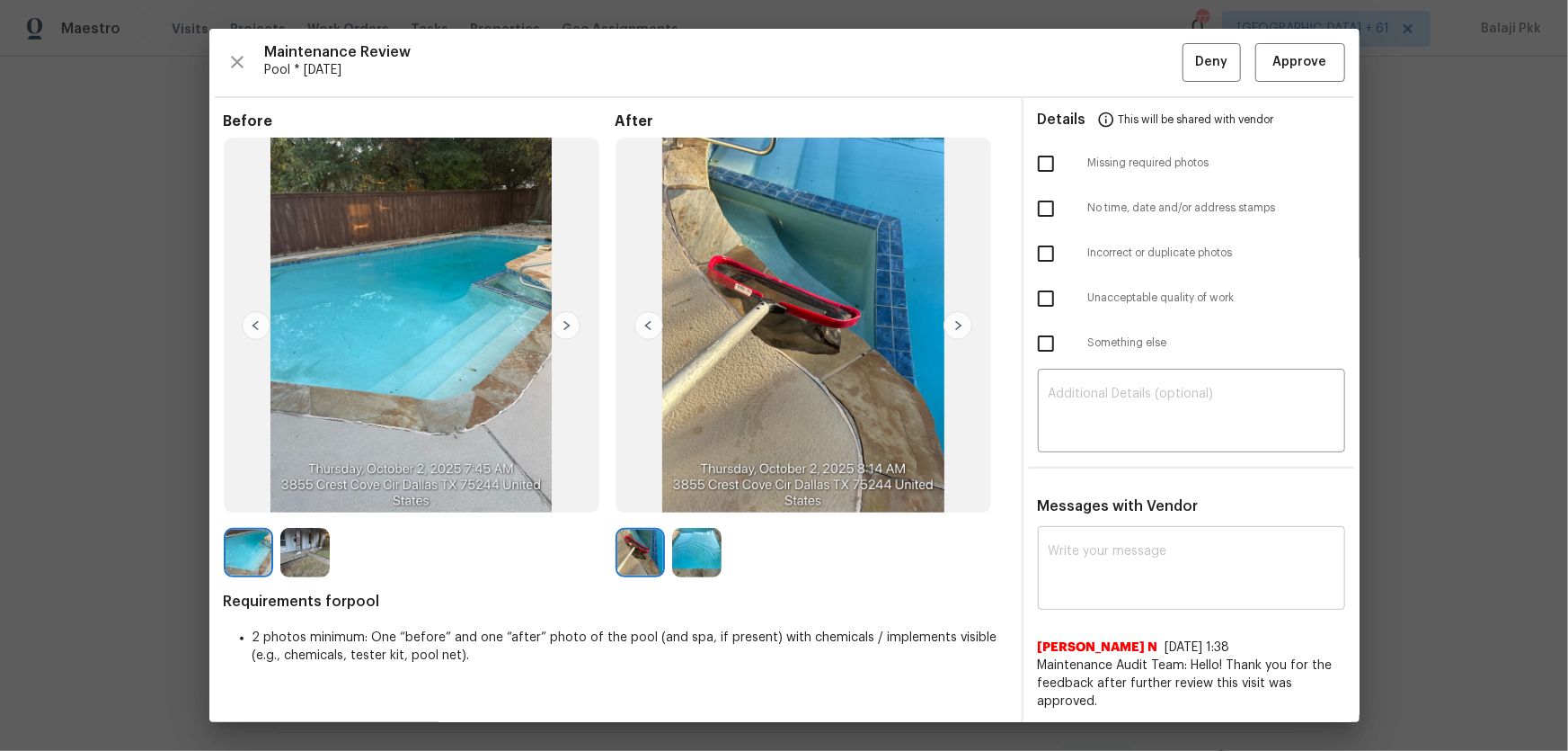
click at [1105, 496] on textarea at bounding box center [1191, 569] width 286 height 50
paste textarea "Maintenance Audit Team: Hello! After further review, the visit([DATE]) has been…"
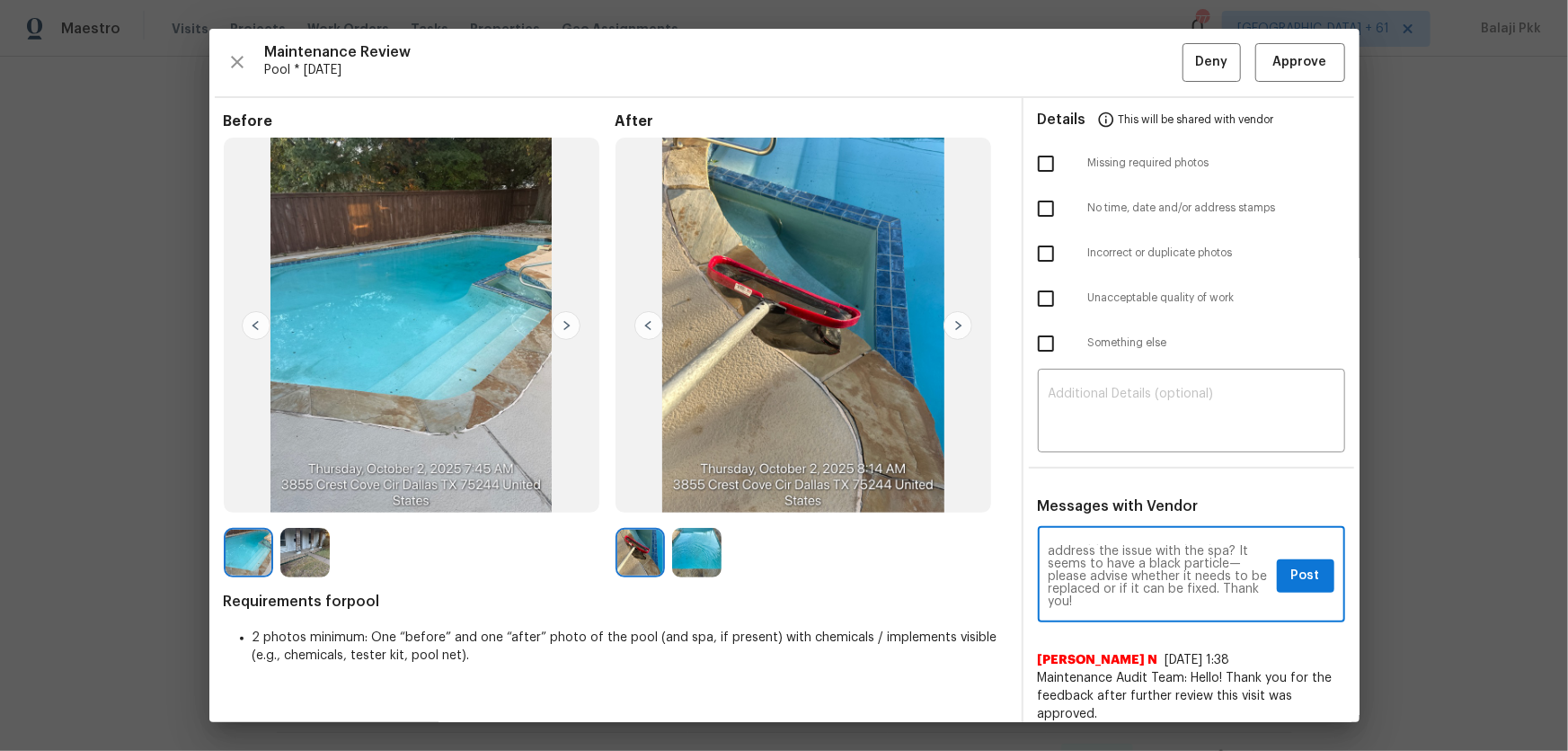
scroll to position [50, 0]
type textarea "Maintenance Audit Team: Hello! After further review, the visit([DATE]) has been…"
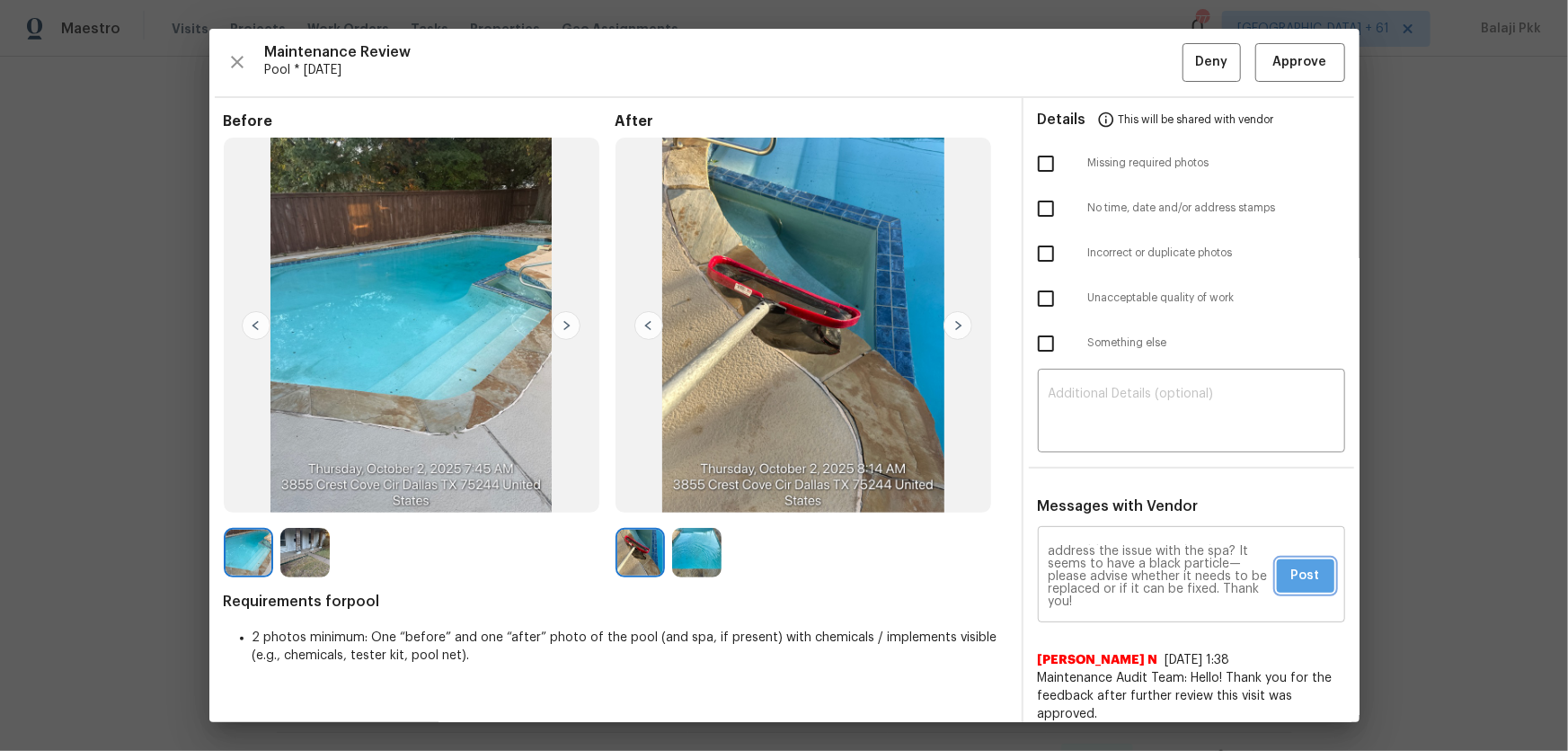
click at [1115, 496] on span "Post" at bounding box center [1306, 575] width 29 height 23
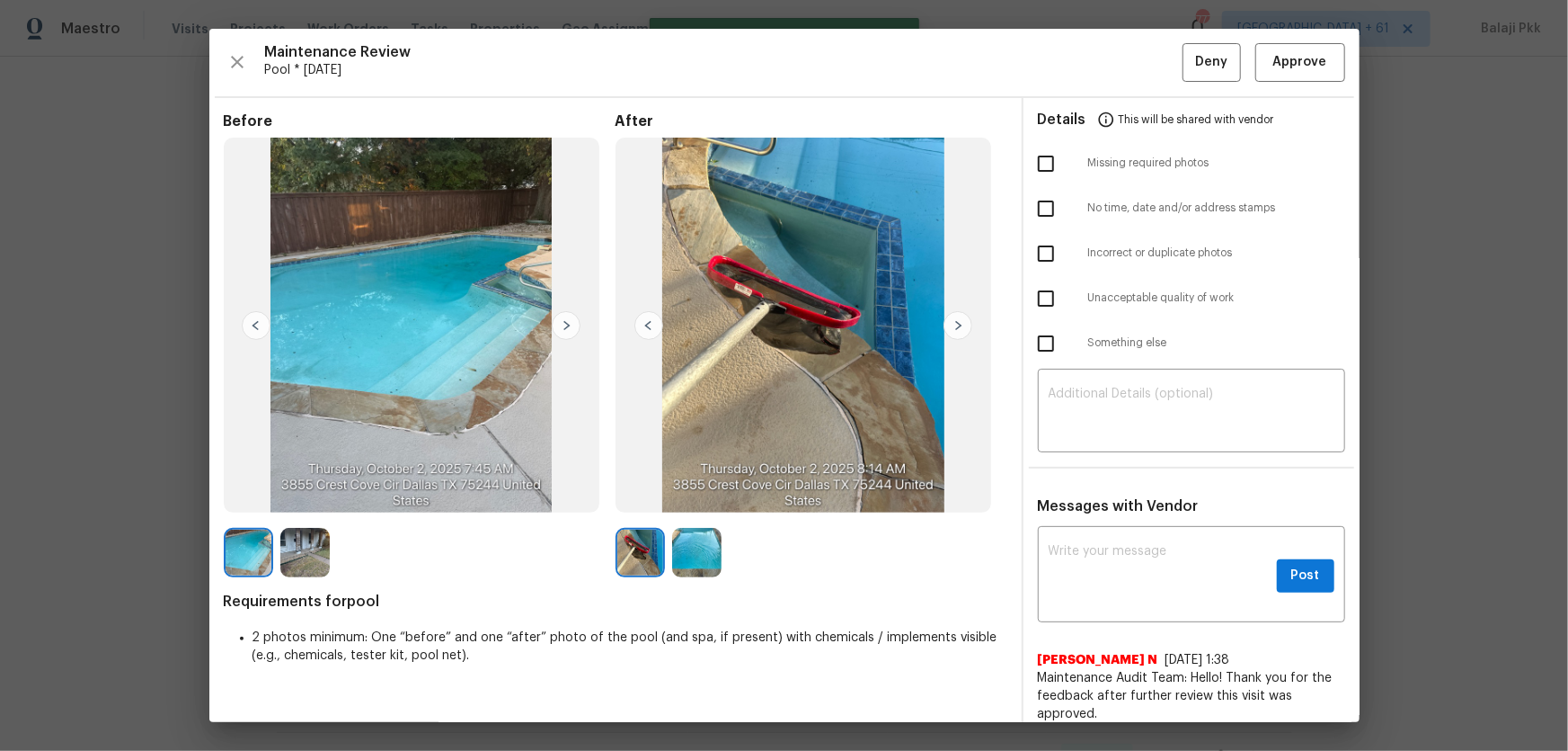
scroll to position [0, 0]
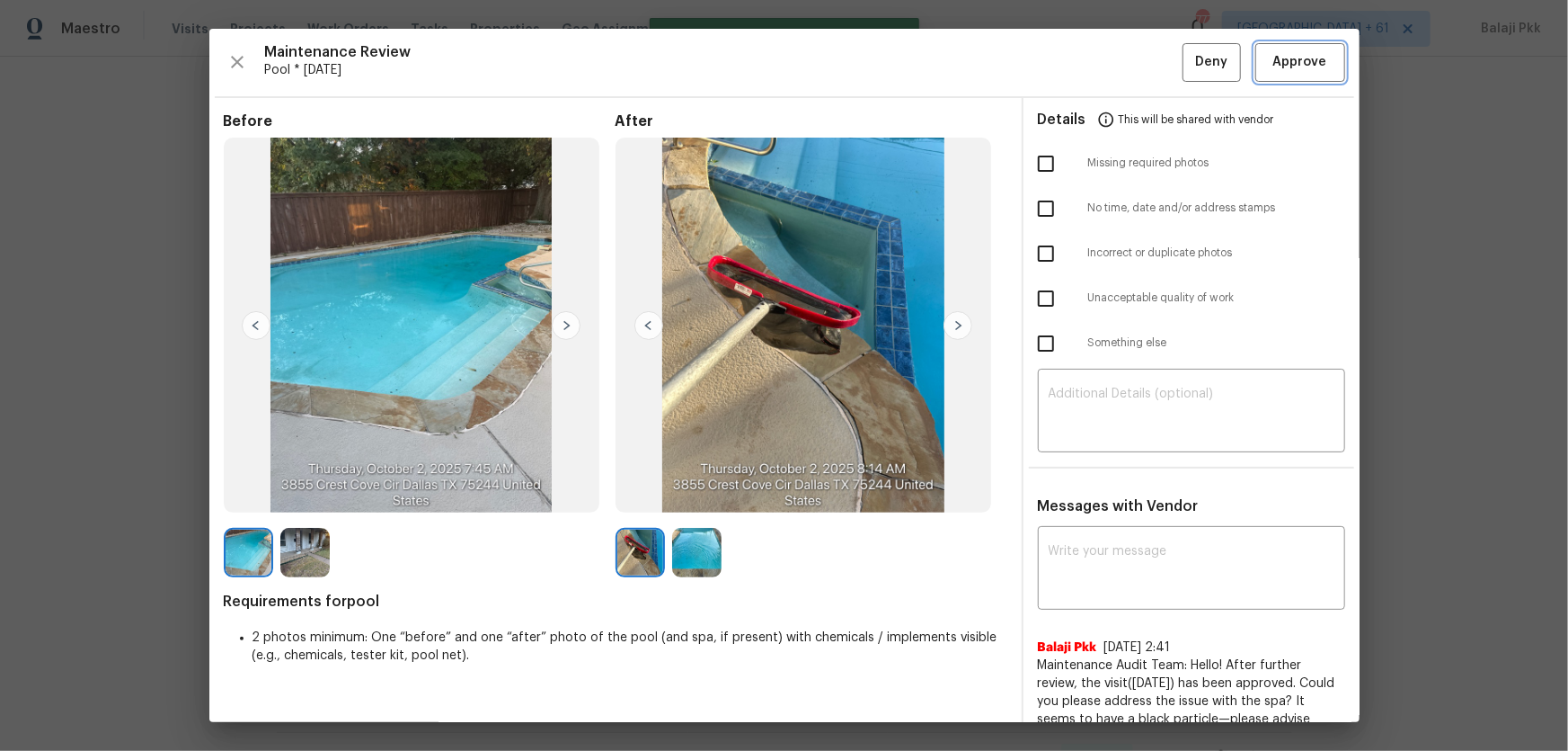
click at [1115, 66] on span "Approve" at bounding box center [1301, 62] width 54 height 23
